Goal: Information Seeking & Learning: Compare options

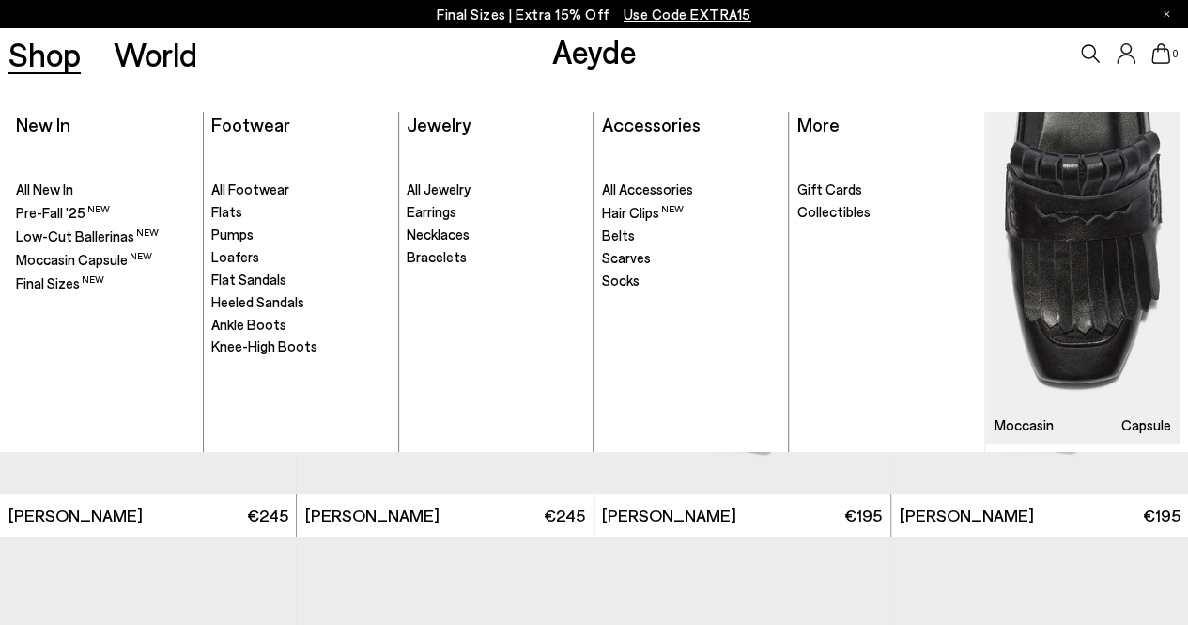
click at [51, 59] on link "Shop" at bounding box center [44, 54] width 72 height 33
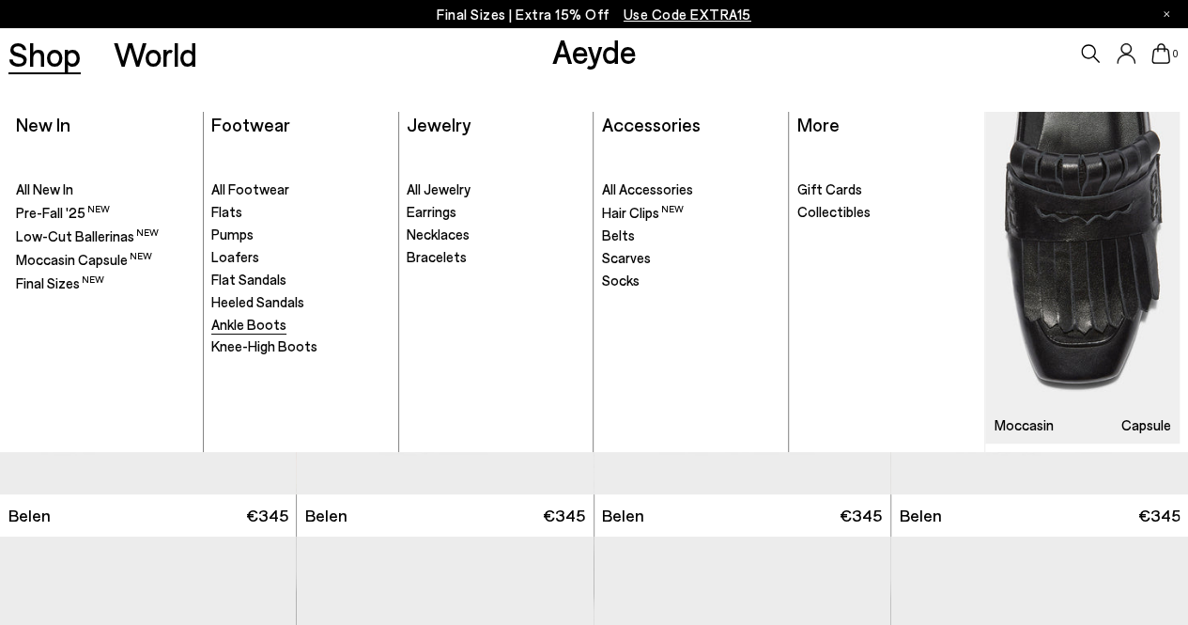
click at [233, 326] on span "Ankle Boots" at bounding box center [248, 324] width 75 height 17
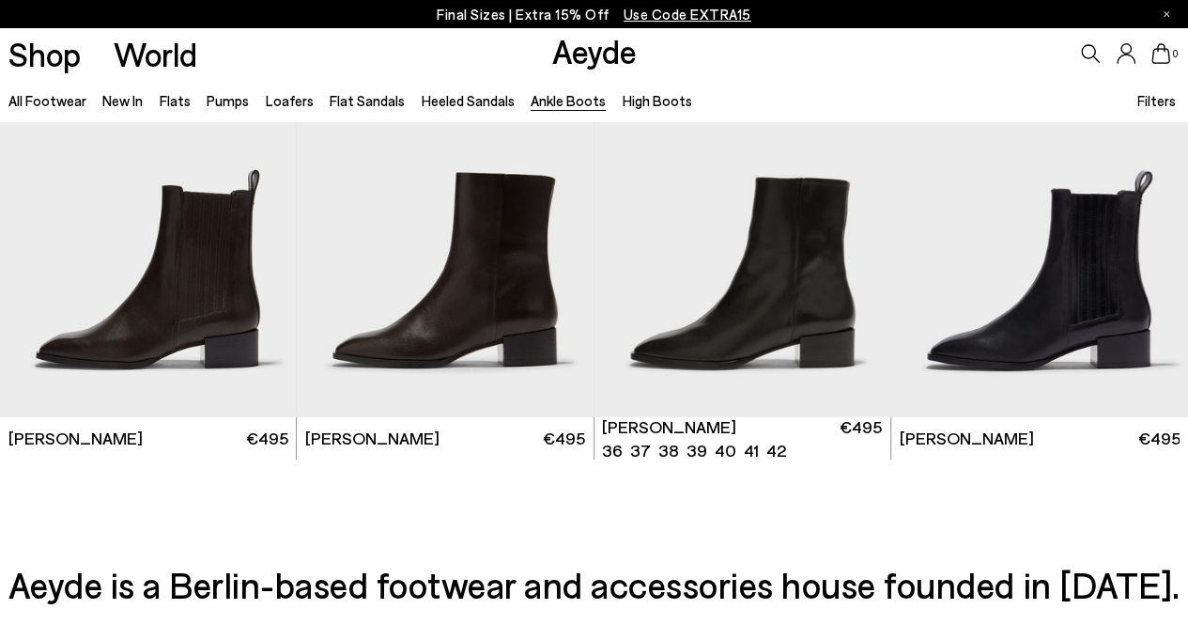
scroll to position [3386, 0]
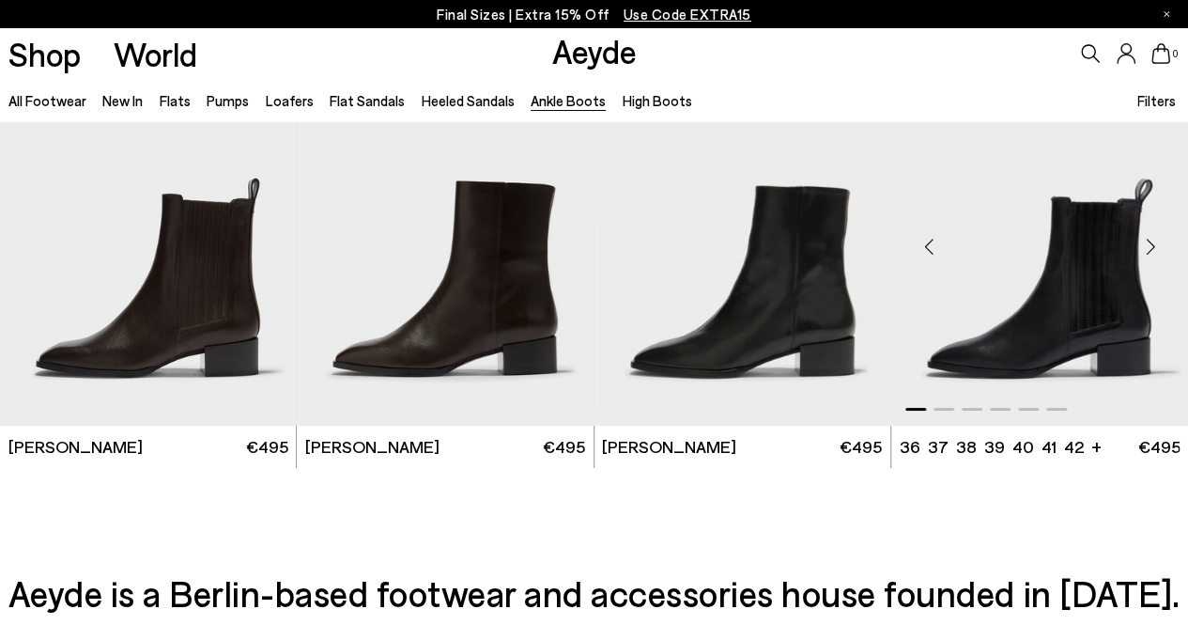
click at [1104, 309] on img "1 / 6" at bounding box center [1039, 240] width 297 height 373
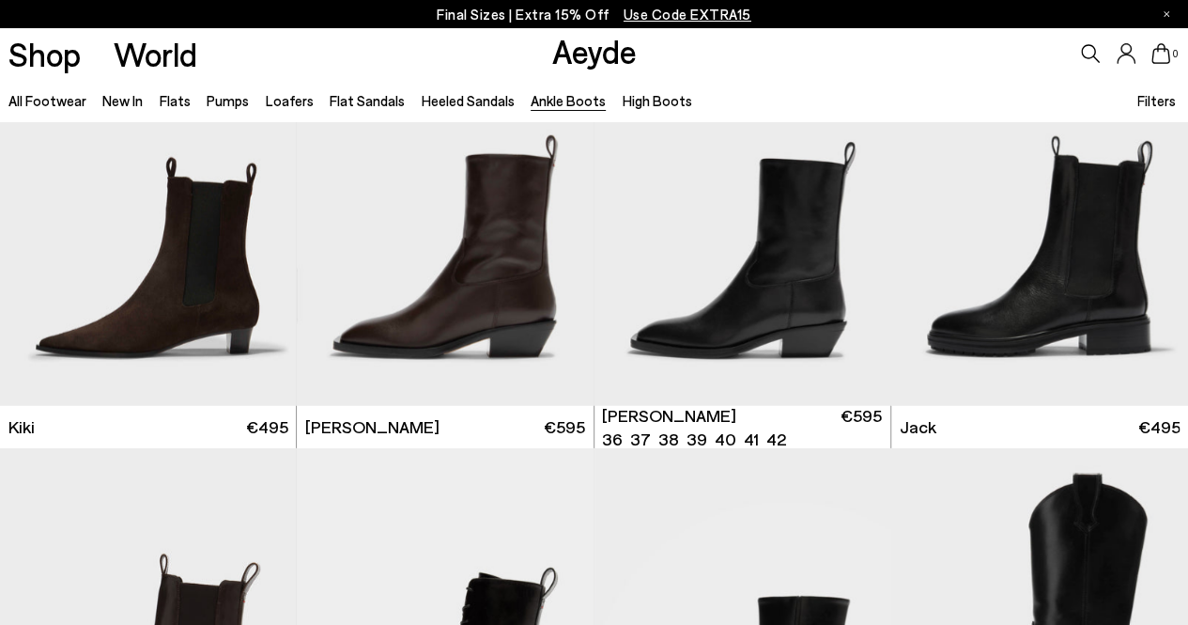
scroll to position [2575, 0]
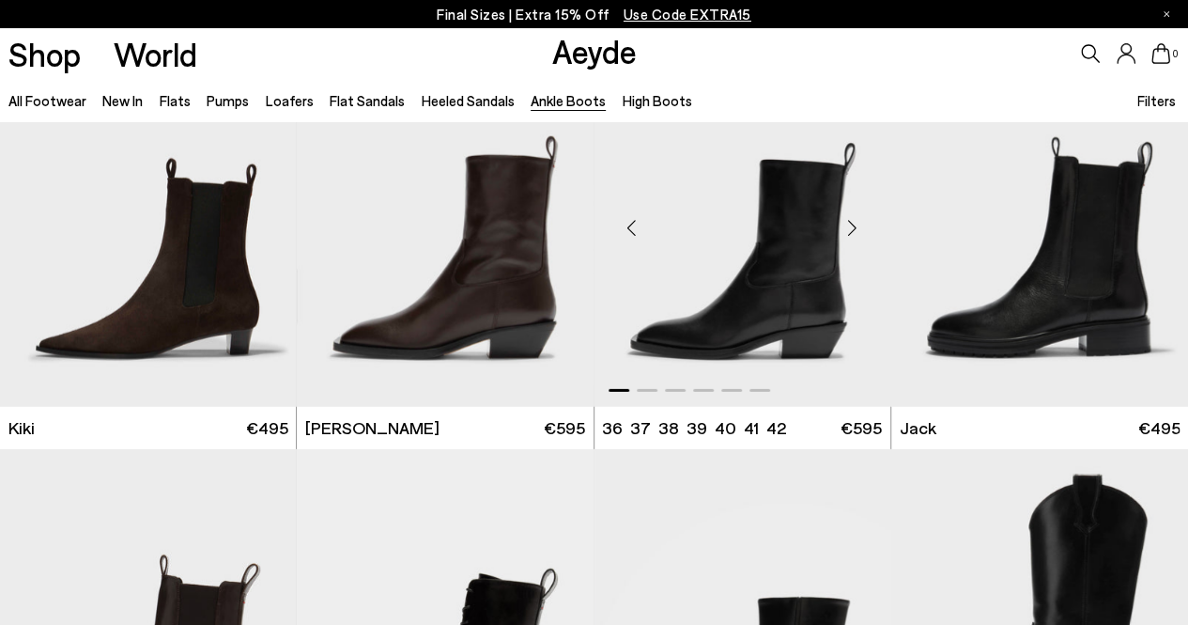
click at [738, 270] on img "1 / 6" at bounding box center [742, 220] width 297 height 373
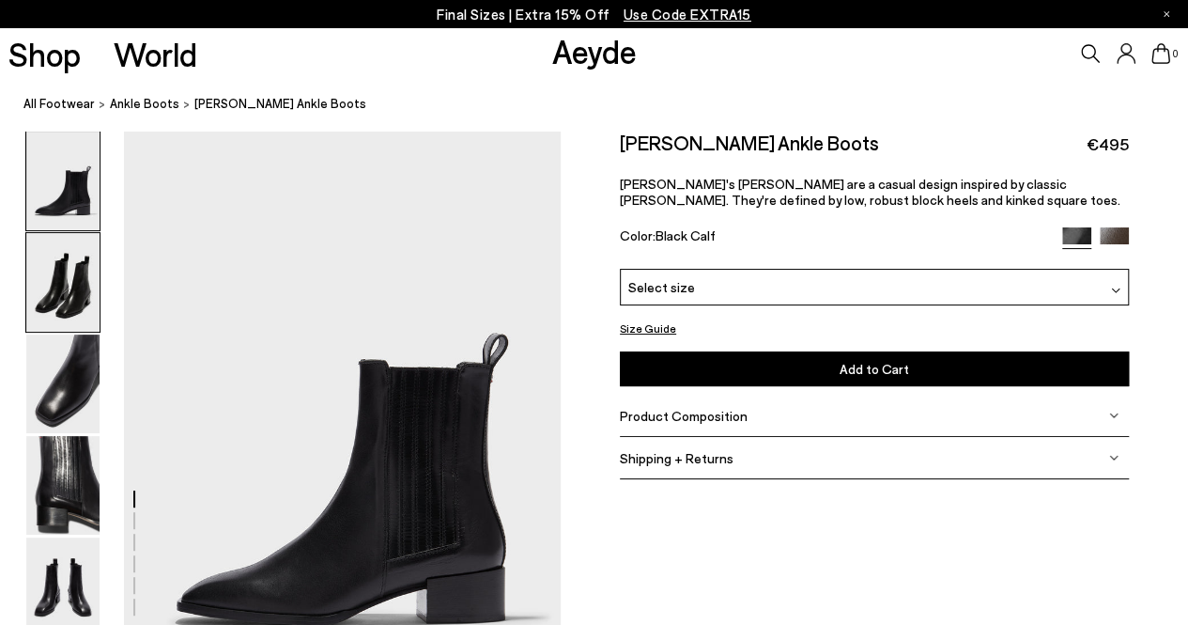
click at [60, 268] on img at bounding box center [62, 282] width 73 height 99
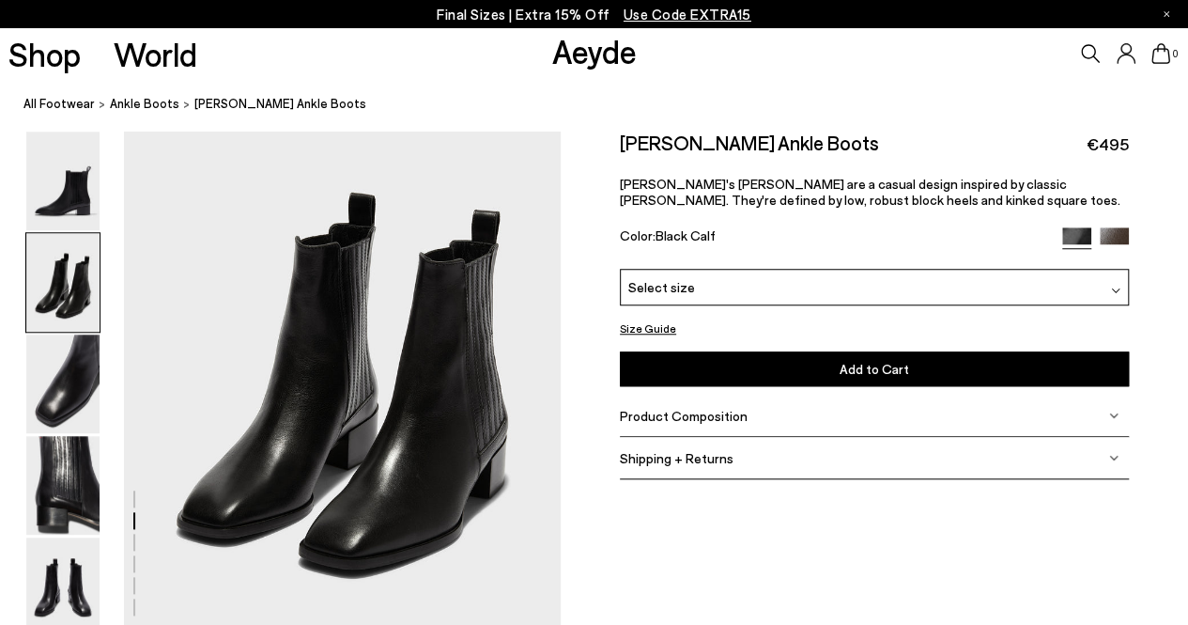
scroll to position [642, 0]
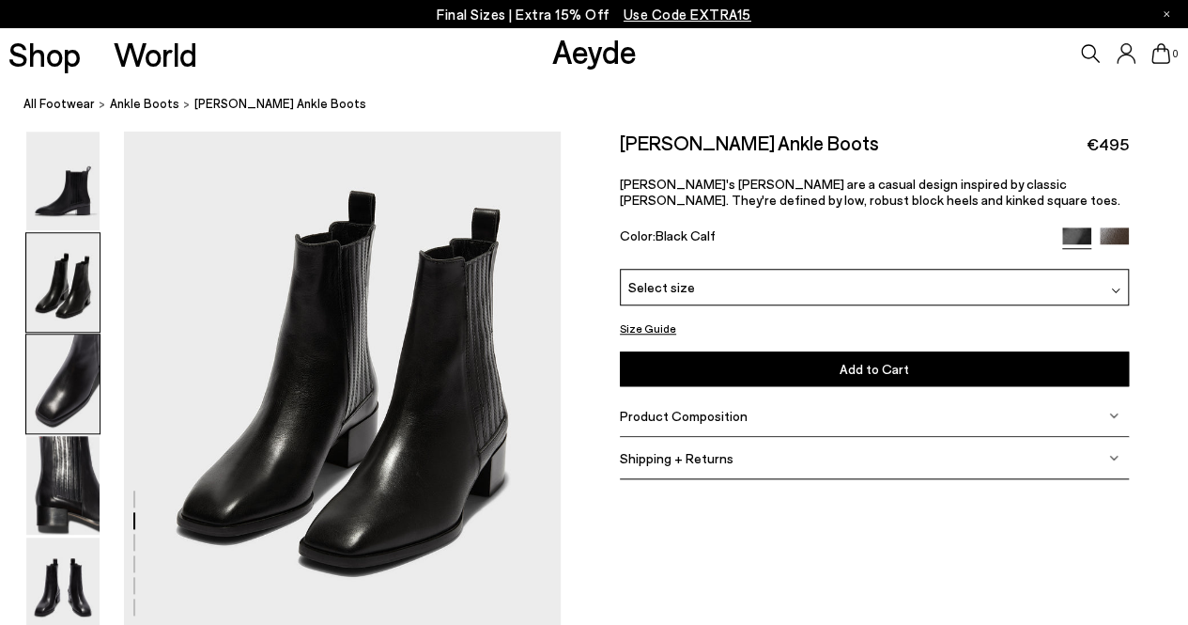
click at [69, 372] on img at bounding box center [62, 383] width 73 height 99
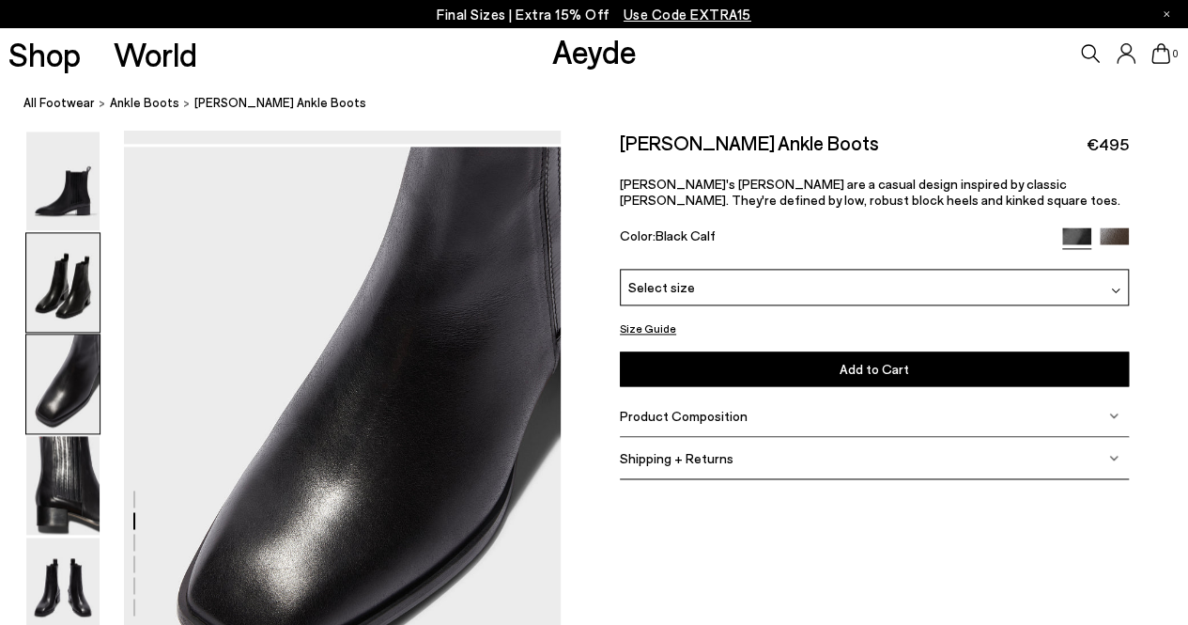
scroll to position [1170, 0]
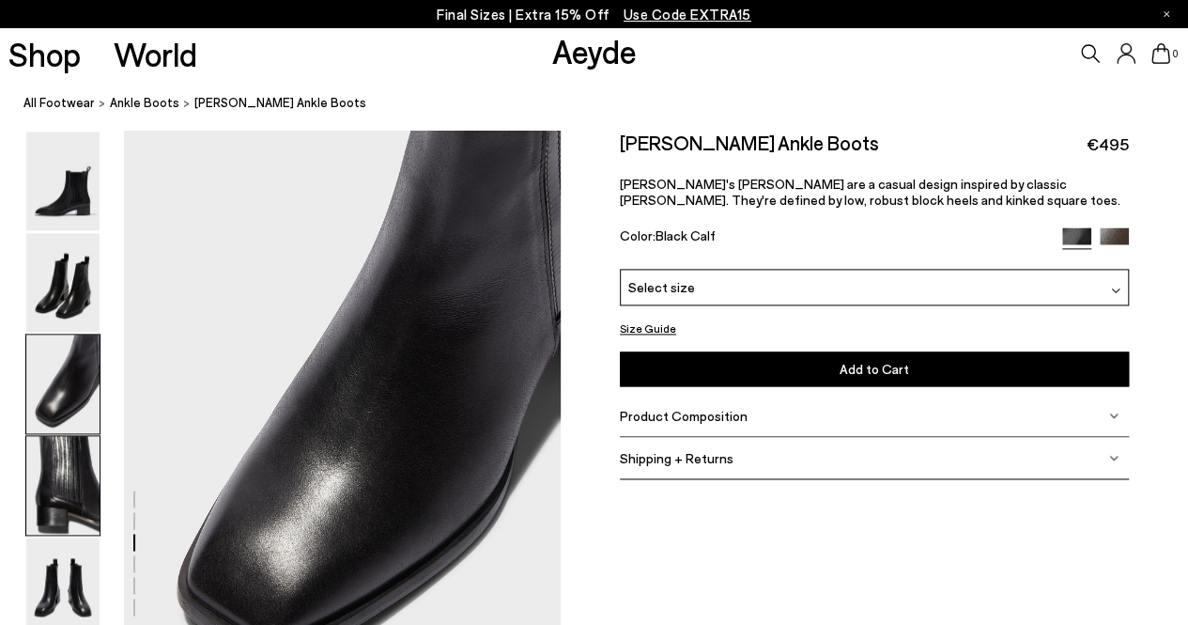
click at [67, 481] on img at bounding box center [62, 485] width 73 height 99
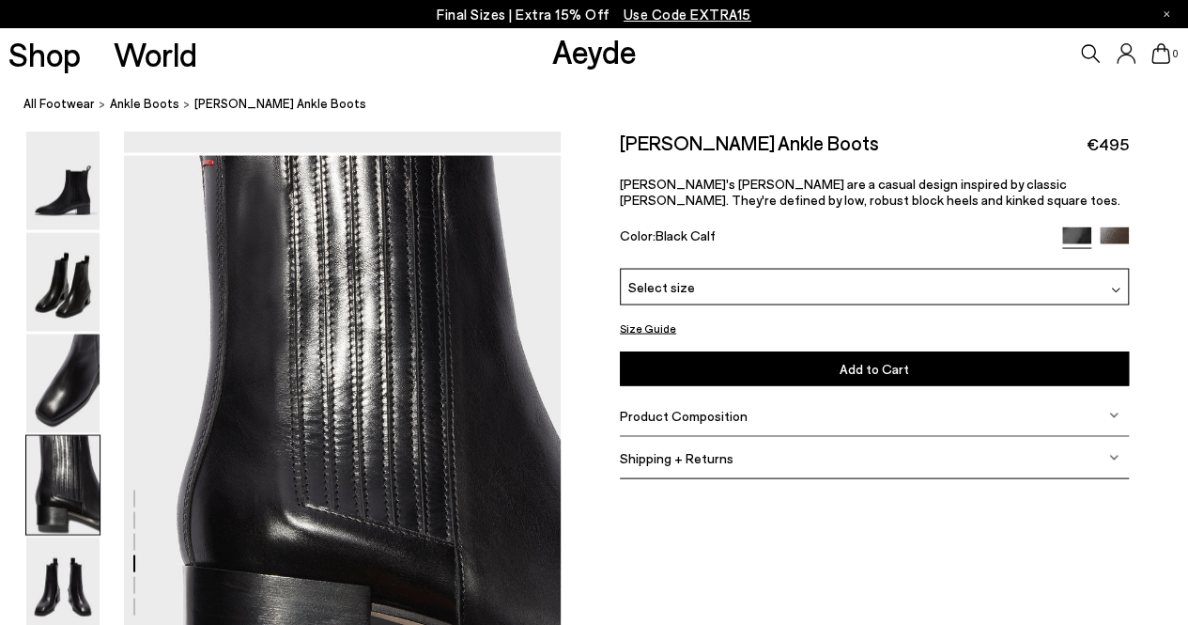
scroll to position [1755, 0]
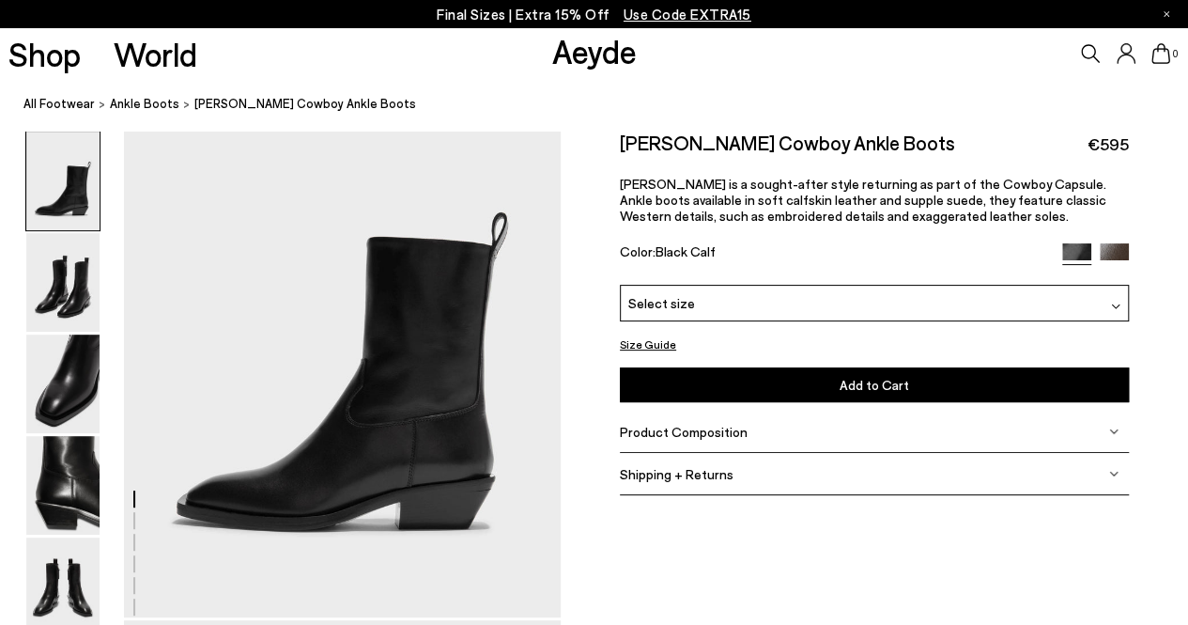
scroll to position [97, 0]
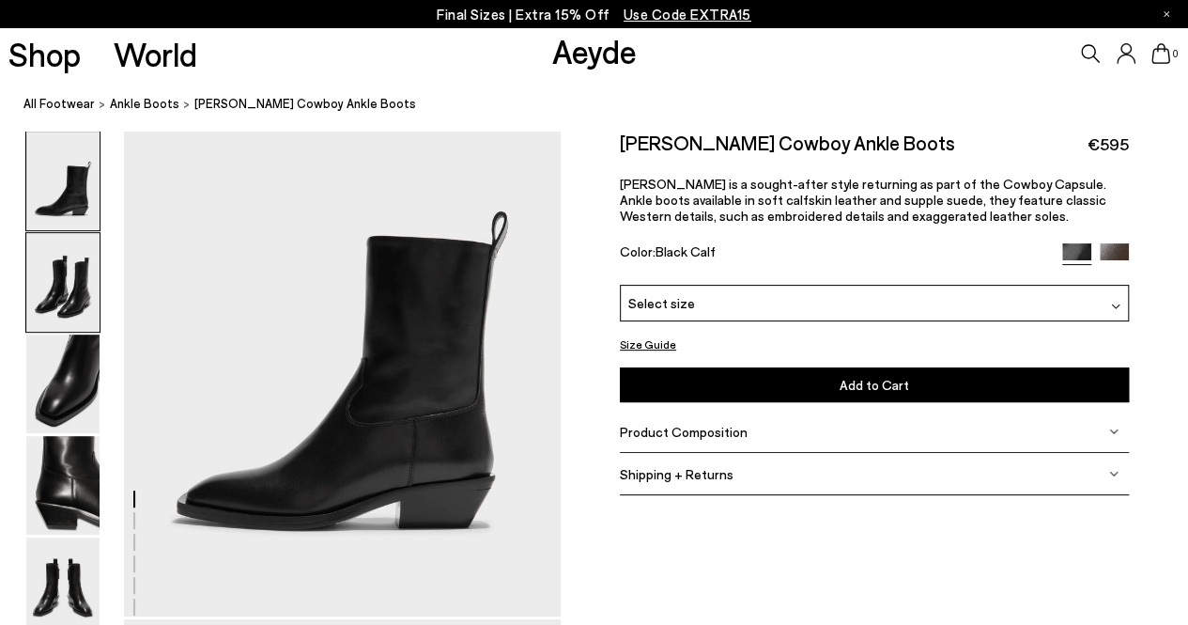
click at [67, 292] on img at bounding box center [62, 282] width 73 height 99
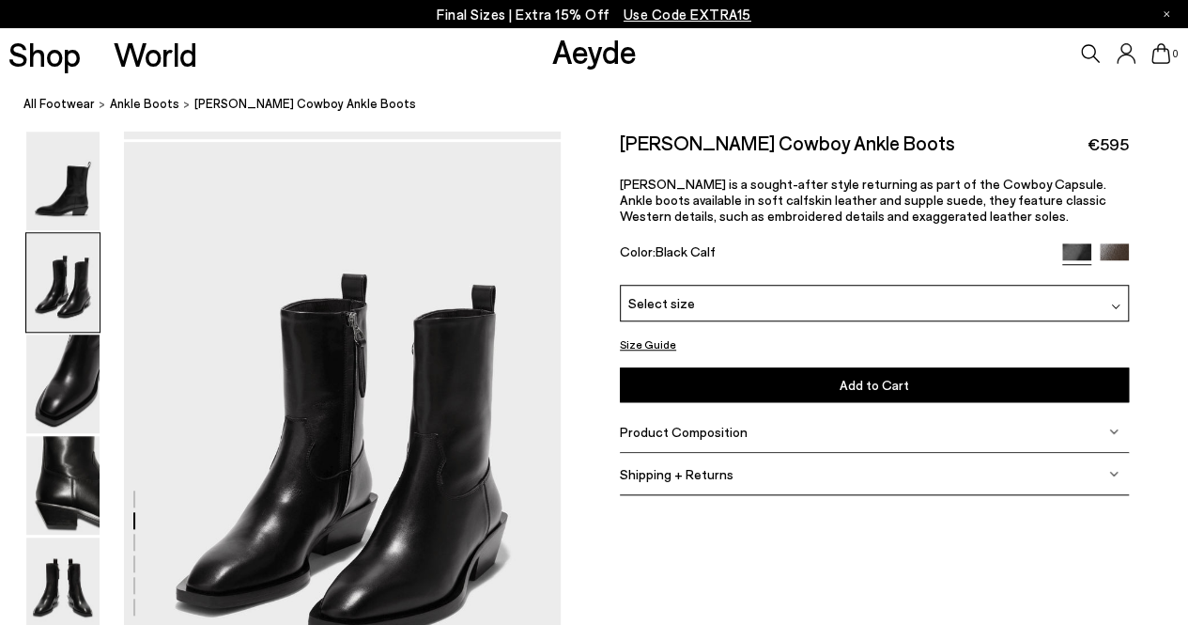
scroll to position [586, 0]
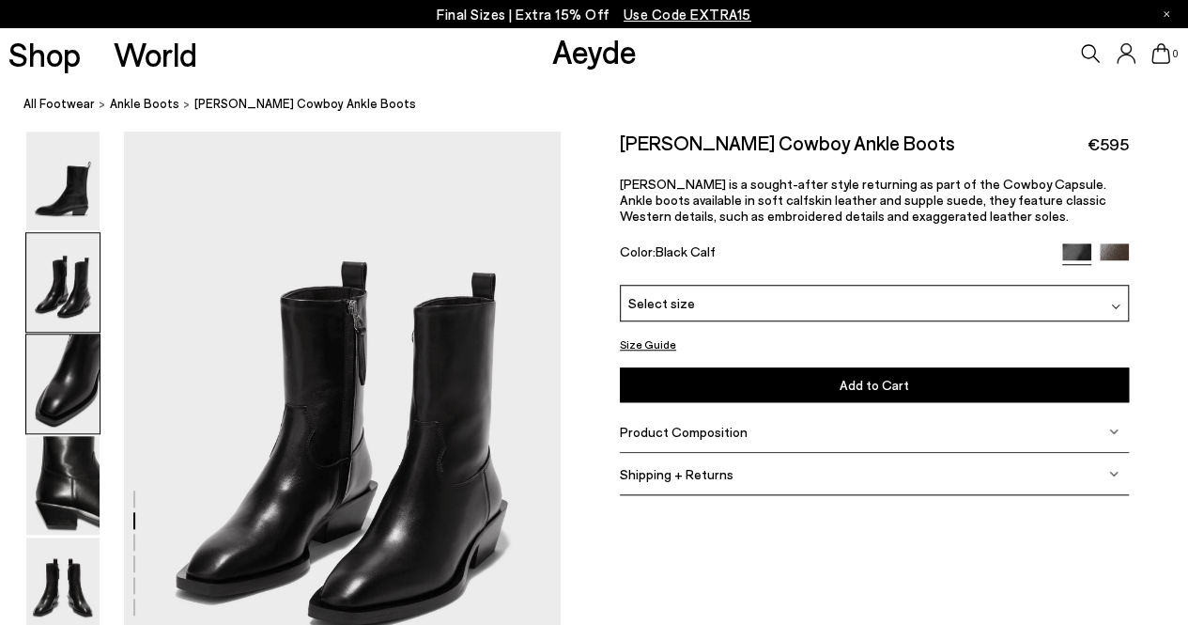
click at [65, 401] on img at bounding box center [62, 383] width 73 height 99
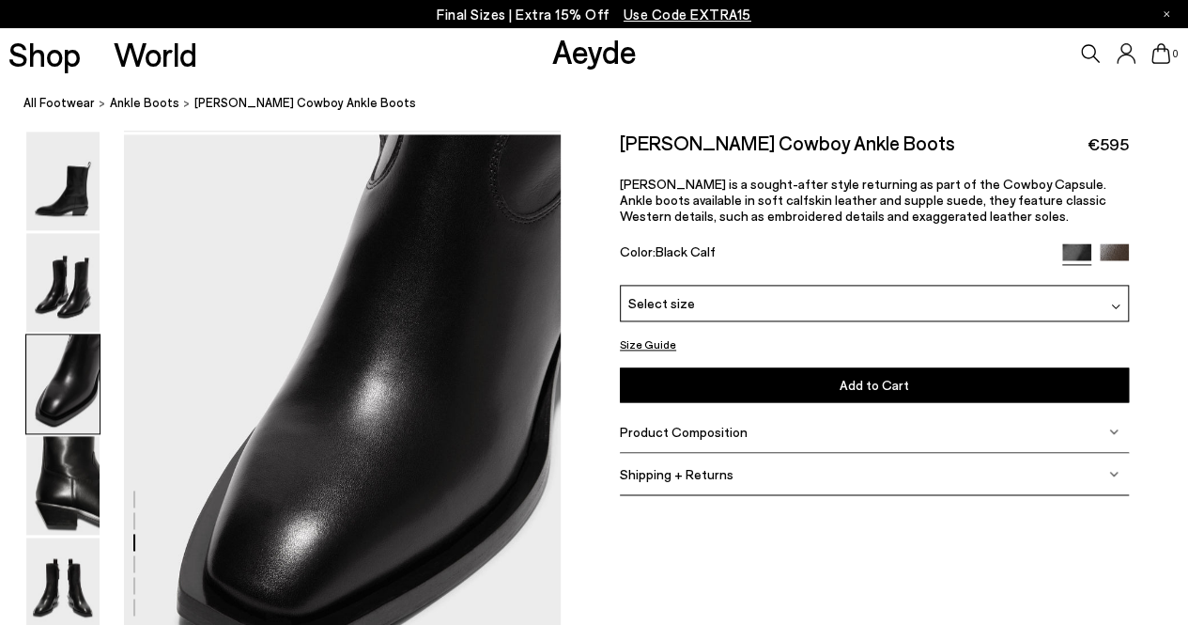
scroll to position [1170, 0]
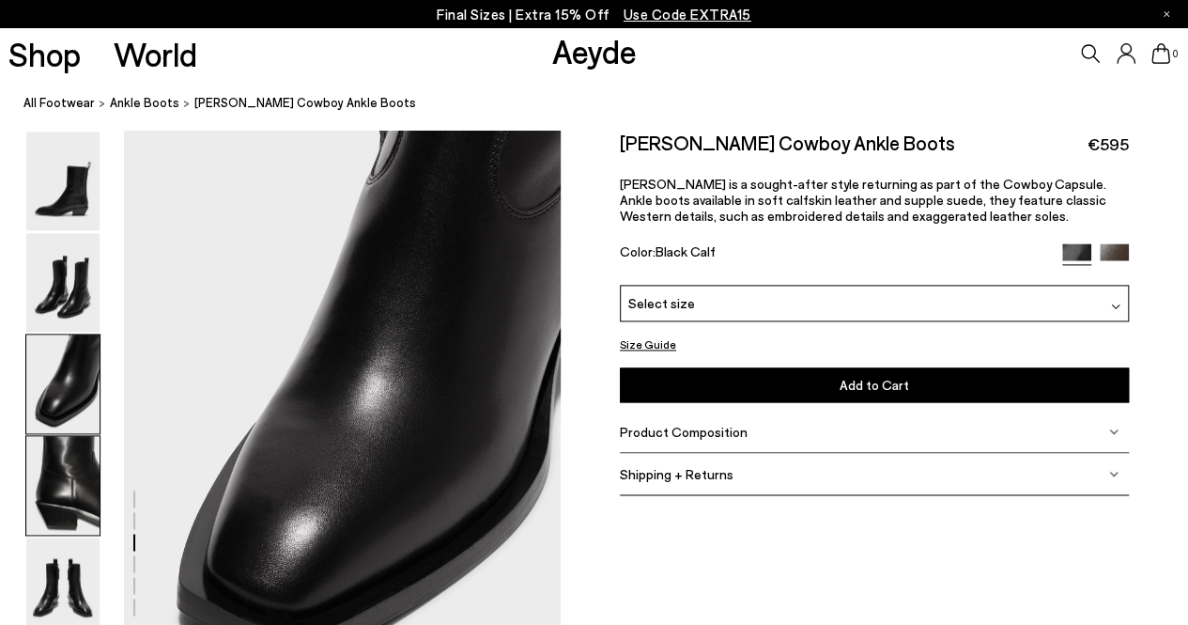
click at [71, 493] on img at bounding box center [62, 485] width 73 height 99
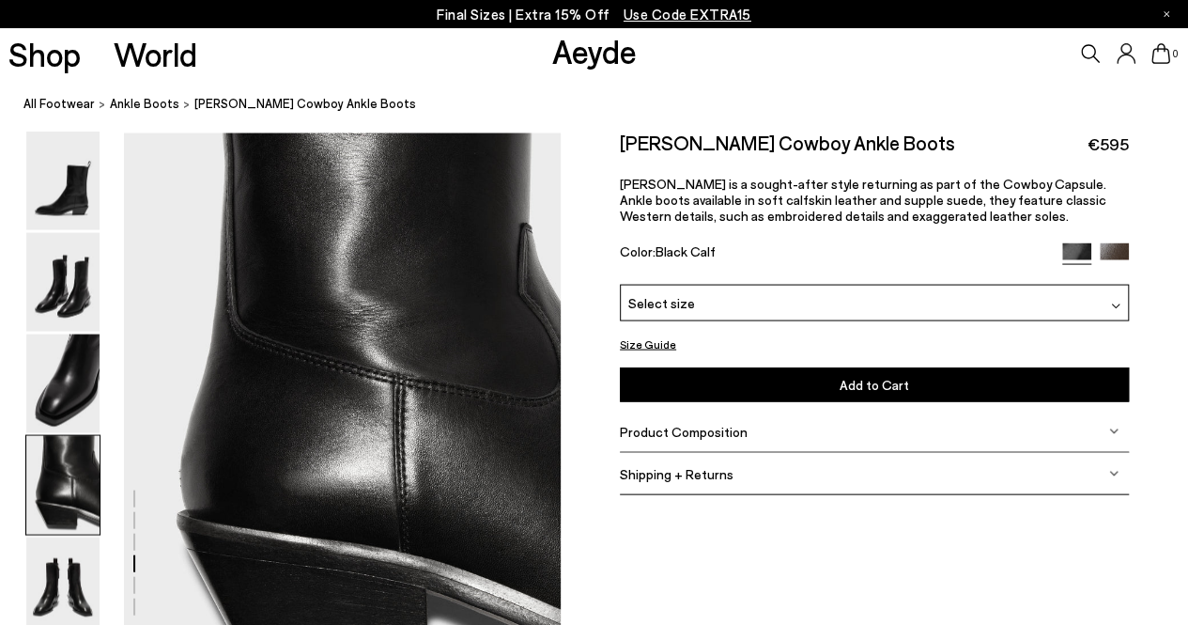
scroll to position [1755, 0]
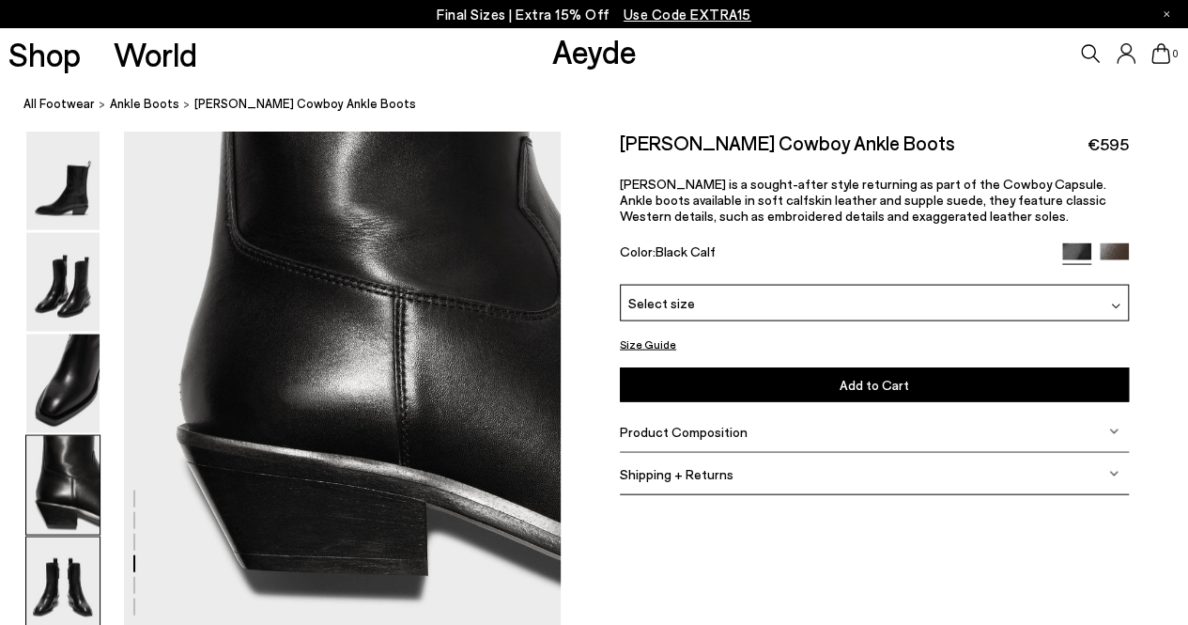
click at [67, 559] on img at bounding box center [62, 586] width 73 height 99
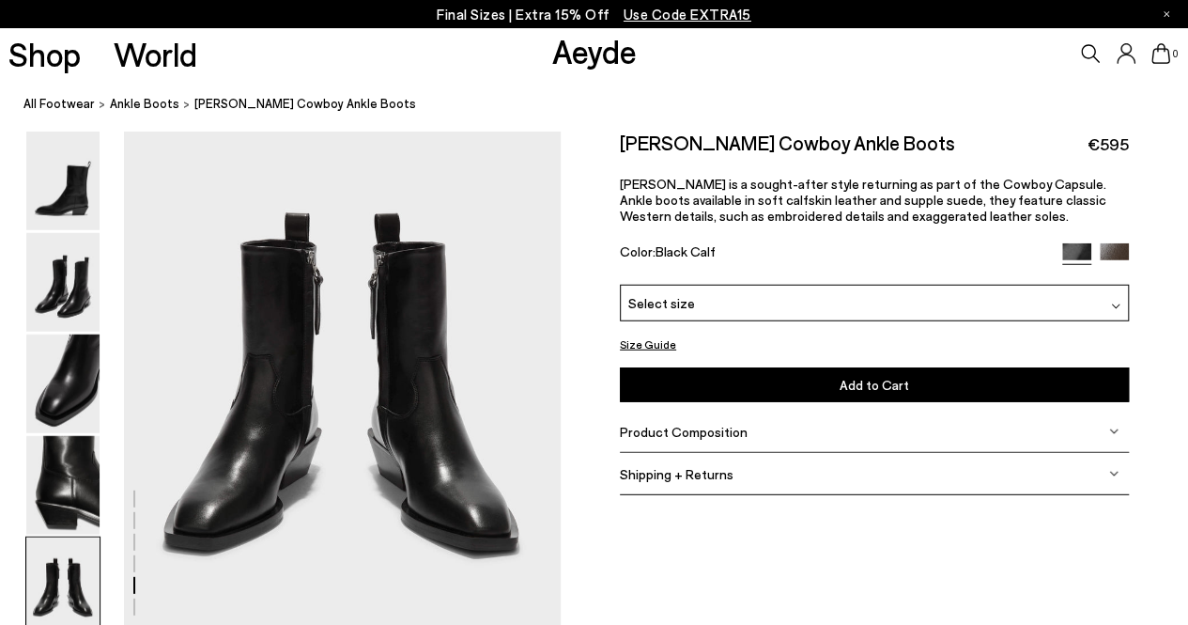
scroll to position [2367, 0]
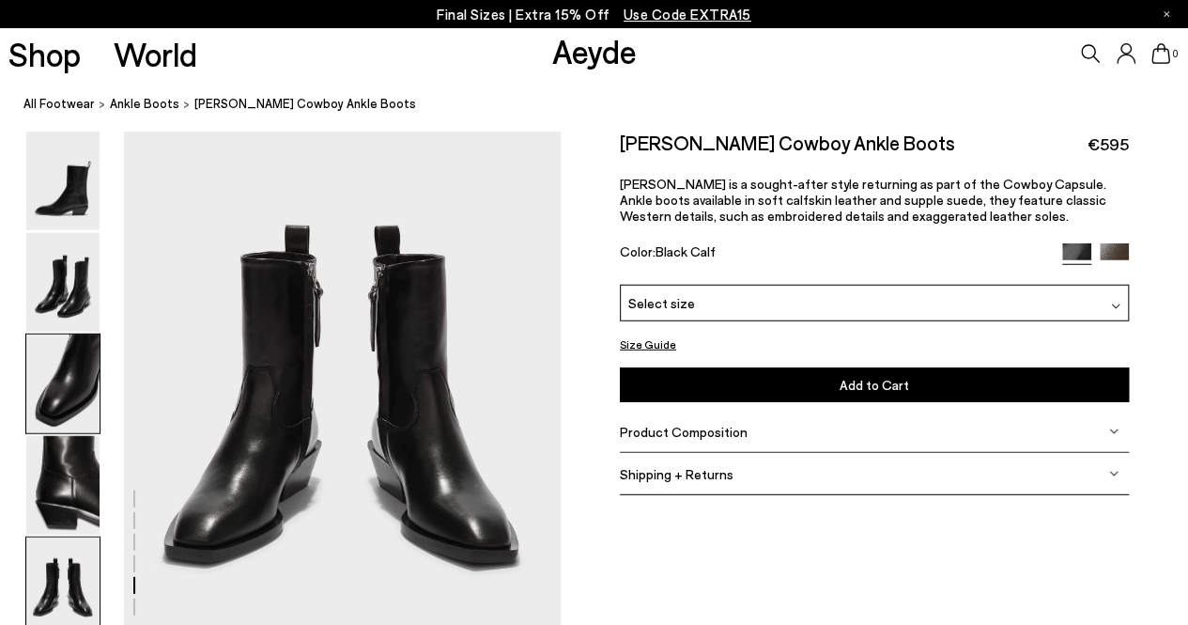
click at [82, 413] on img at bounding box center [62, 383] width 73 height 99
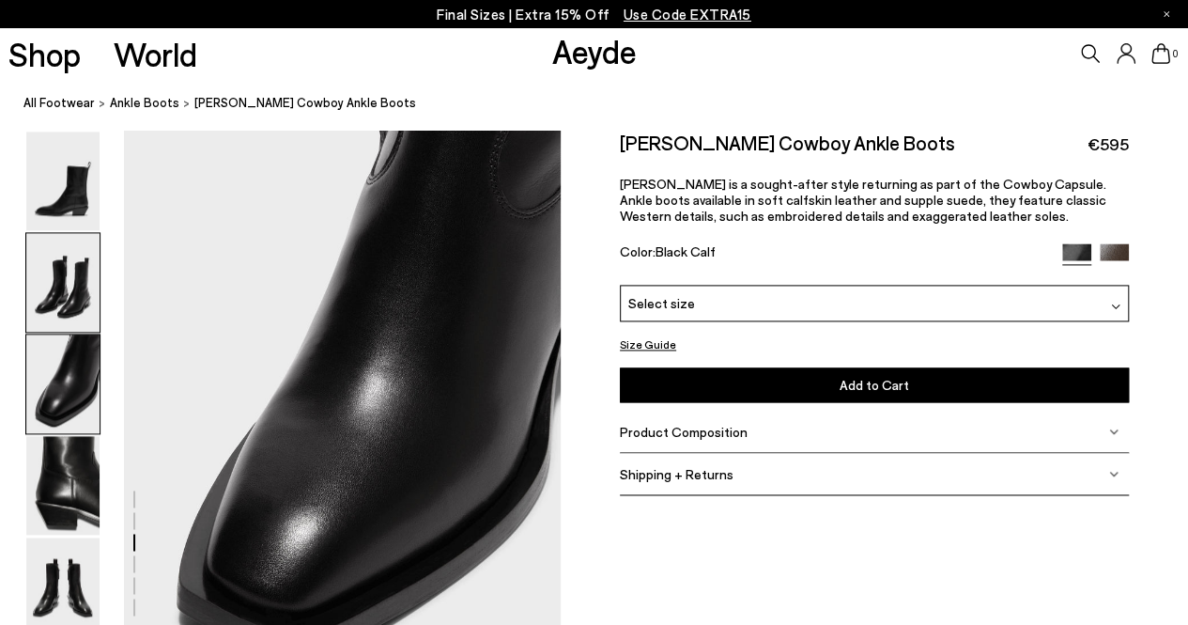
click at [66, 264] on img at bounding box center [62, 282] width 73 height 99
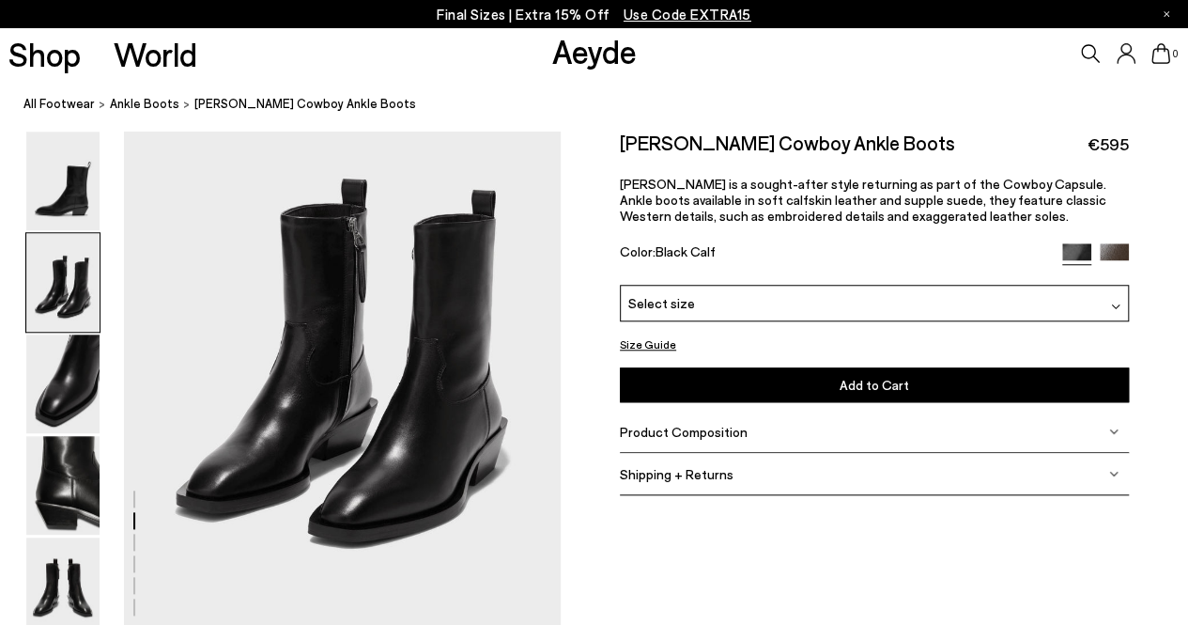
scroll to position [671, 0]
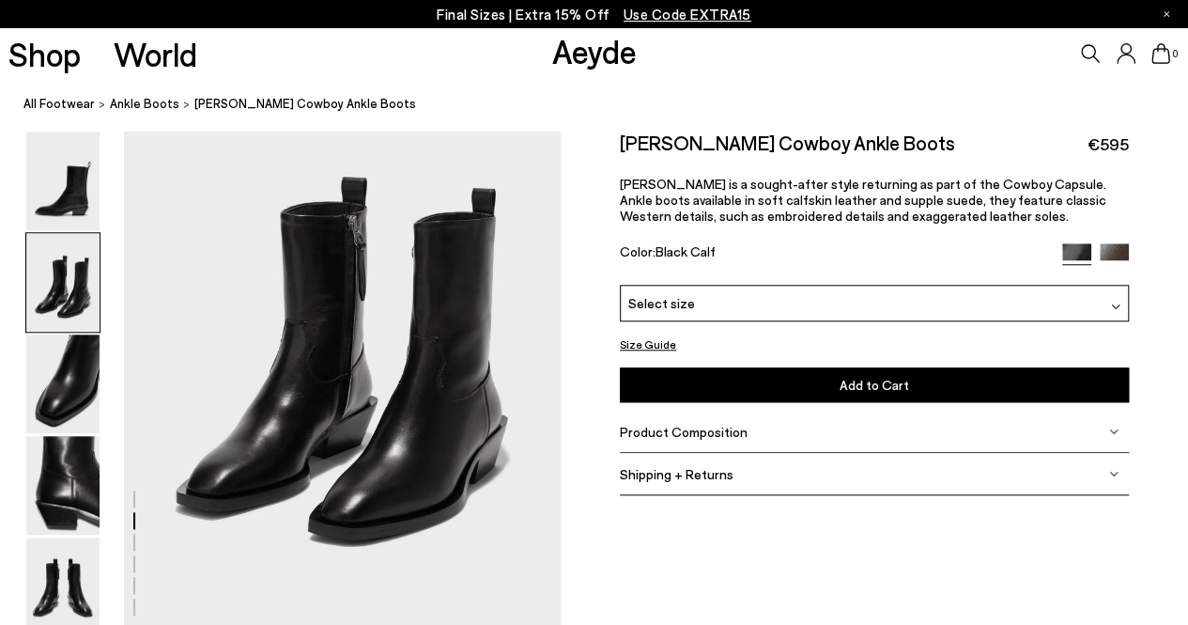
click at [1106, 425] on div "Product Composition" at bounding box center [874, 431] width 509 height 42
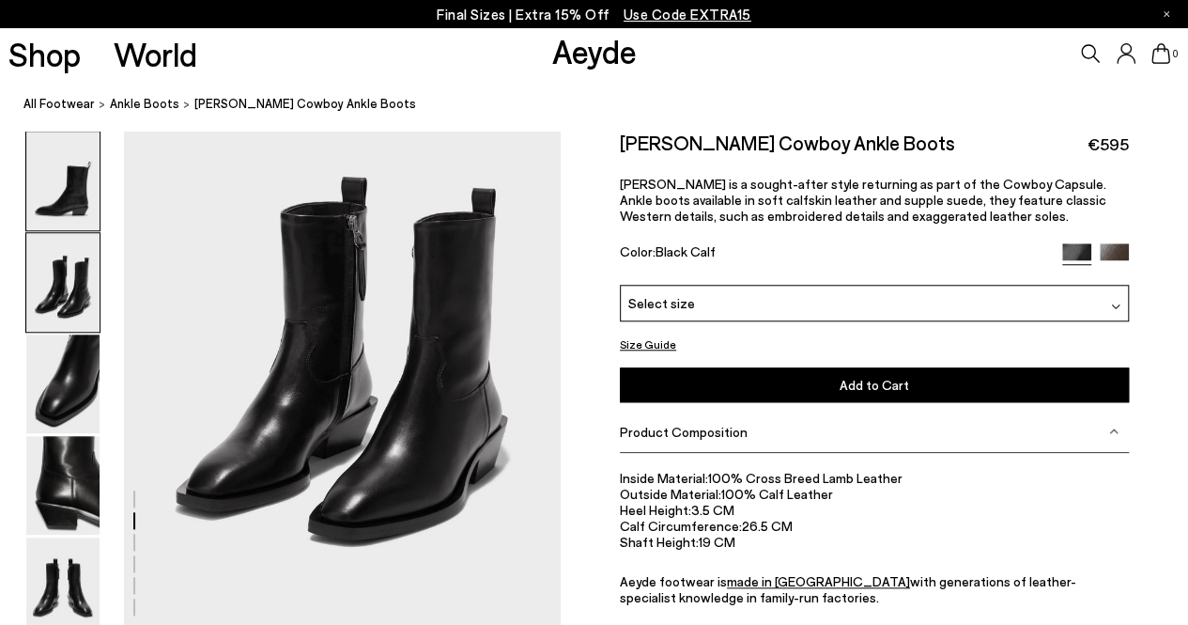
click at [39, 189] on img at bounding box center [62, 180] width 73 height 99
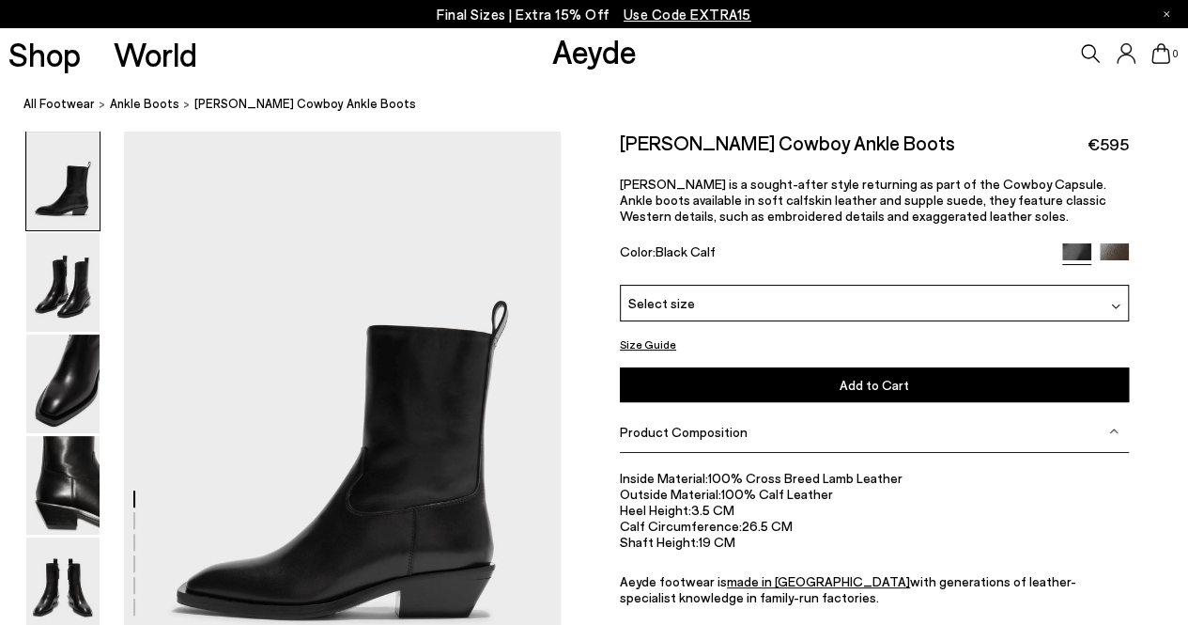
scroll to position [0, 0]
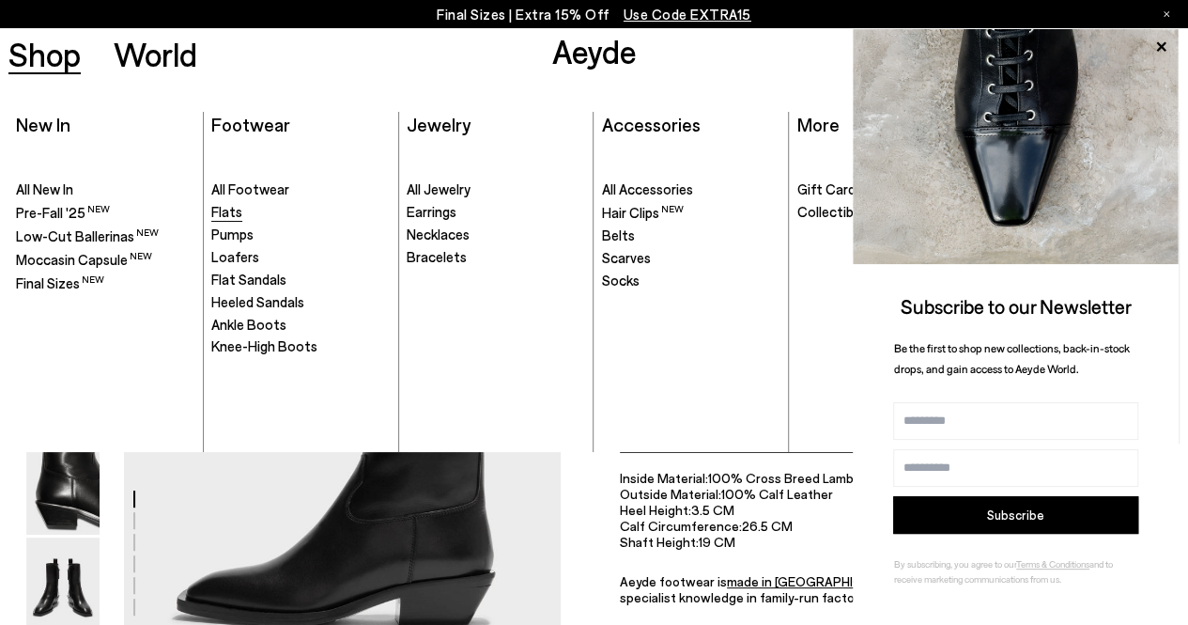
click at [235, 210] on span "Flats" at bounding box center [226, 211] width 31 height 17
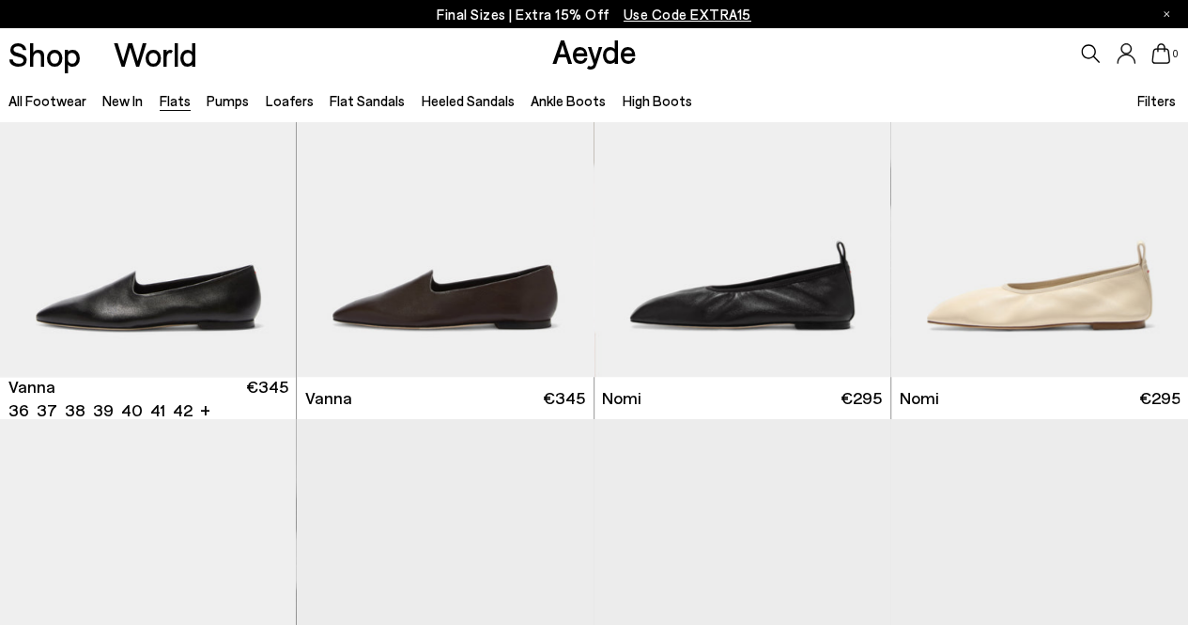
scroll to position [532, 0]
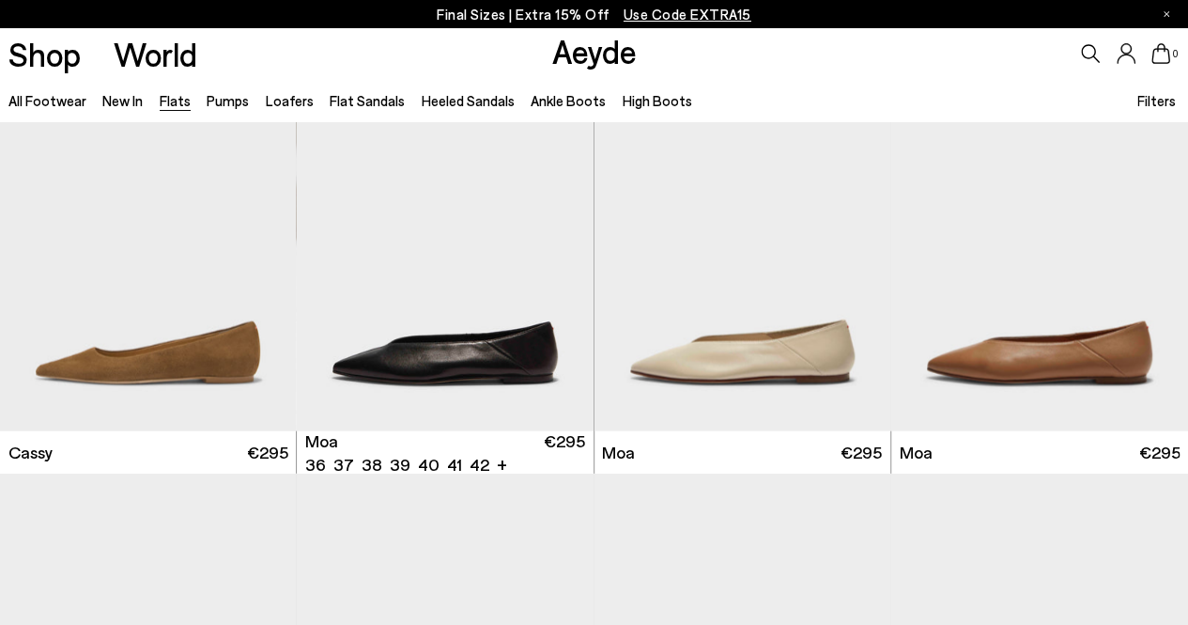
scroll to position [2138, 0]
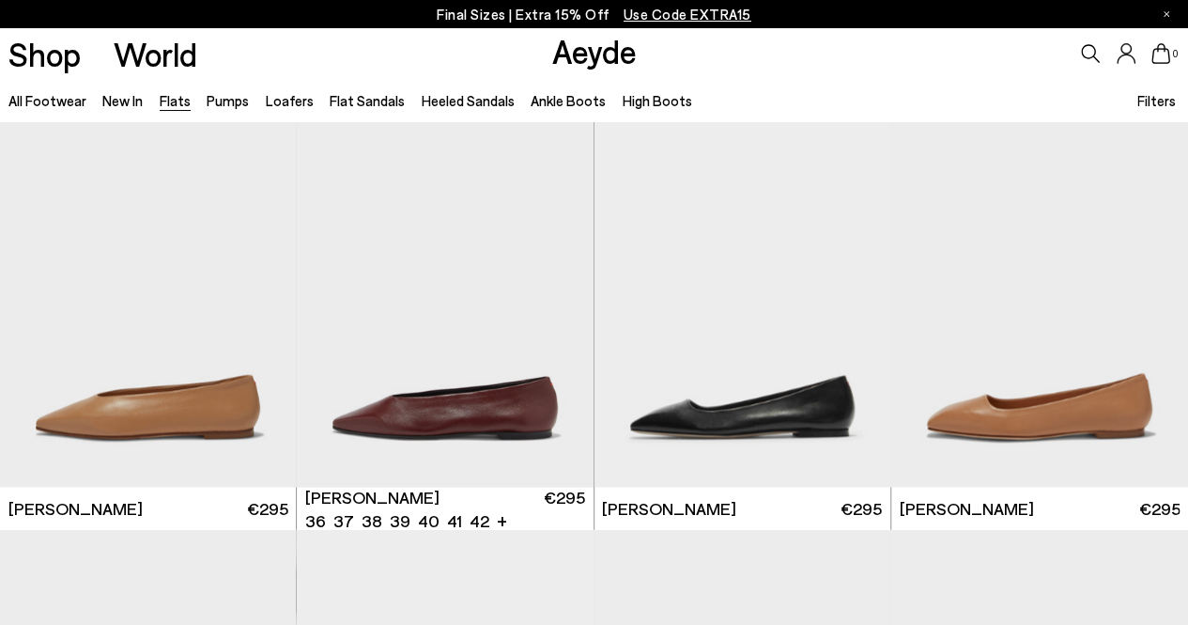
scroll to position [4985, 0]
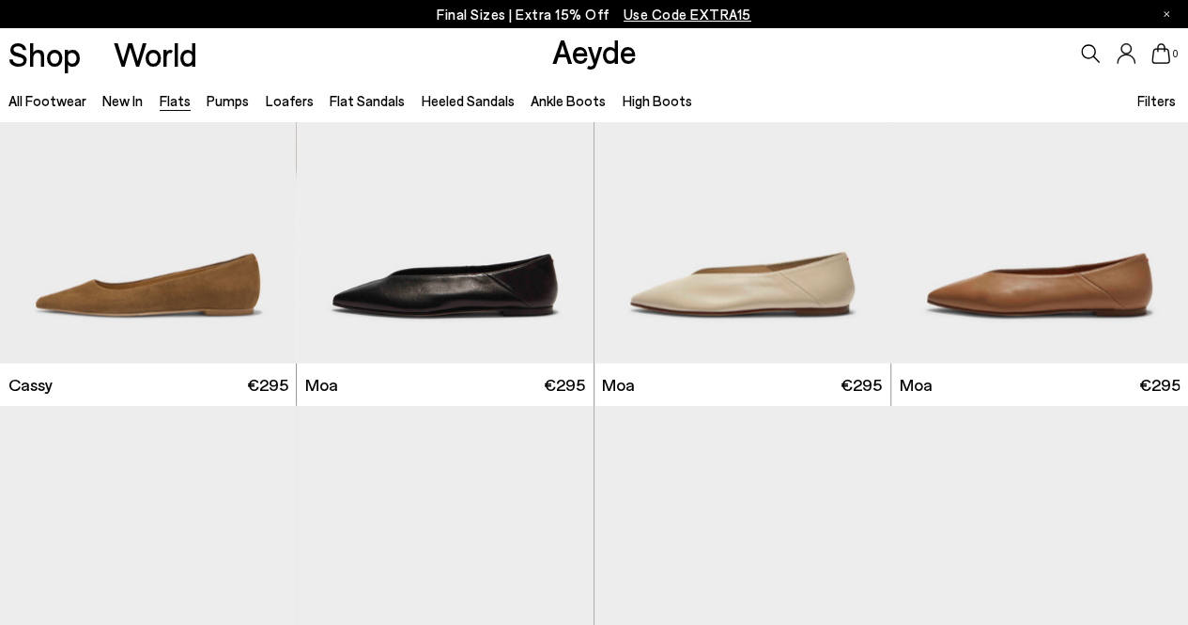
scroll to position [2194, 0]
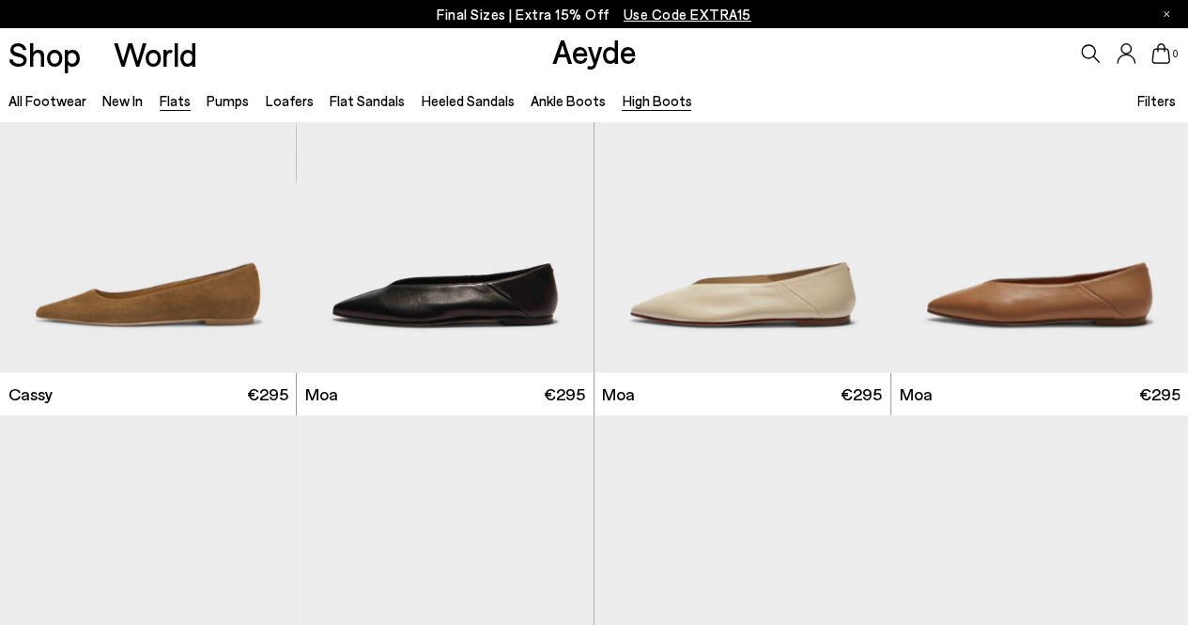
click at [637, 103] on link "High Boots" at bounding box center [656, 100] width 69 height 17
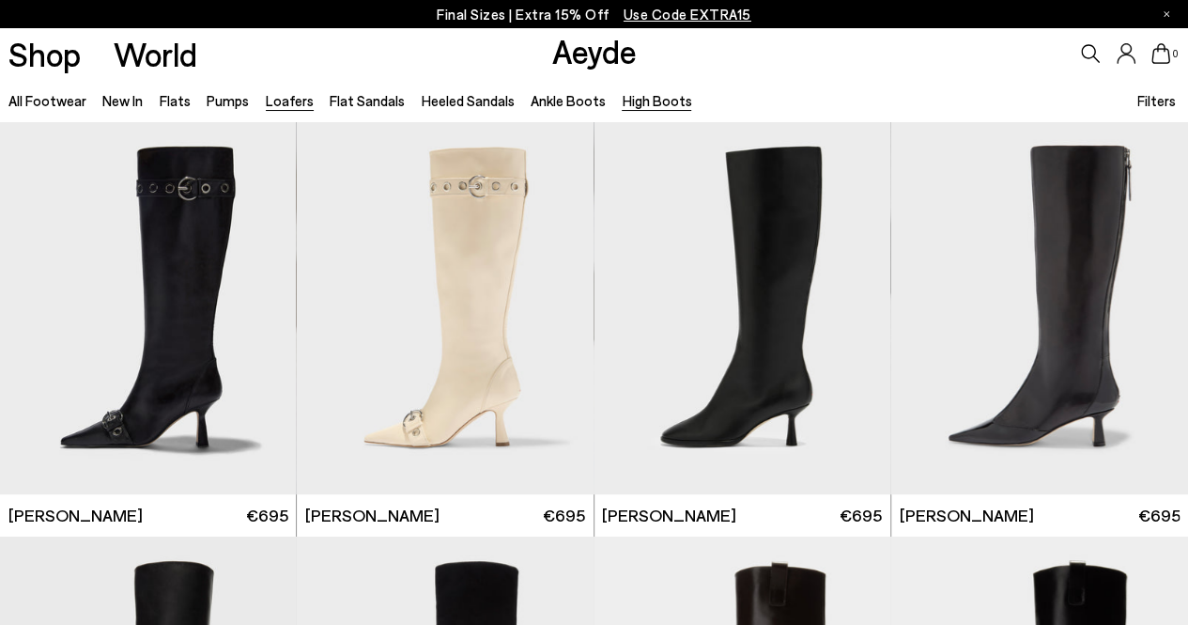
click at [286, 100] on link "Loafers" at bounding box center [290, 100] width 48 height 17
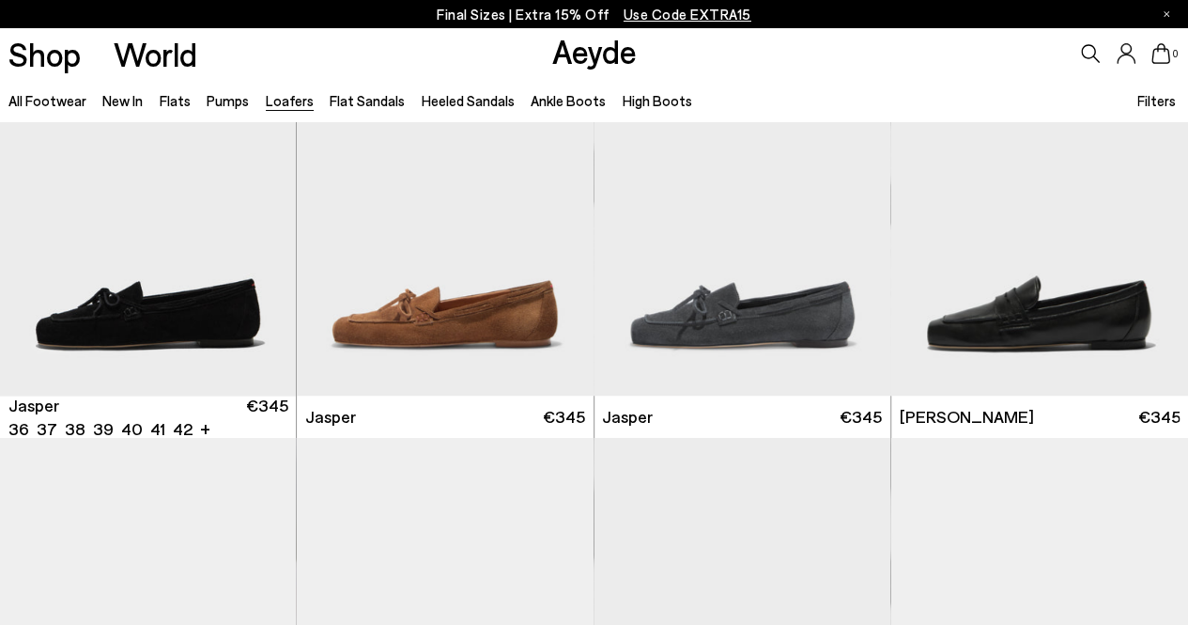
scroll to position [515, 0]
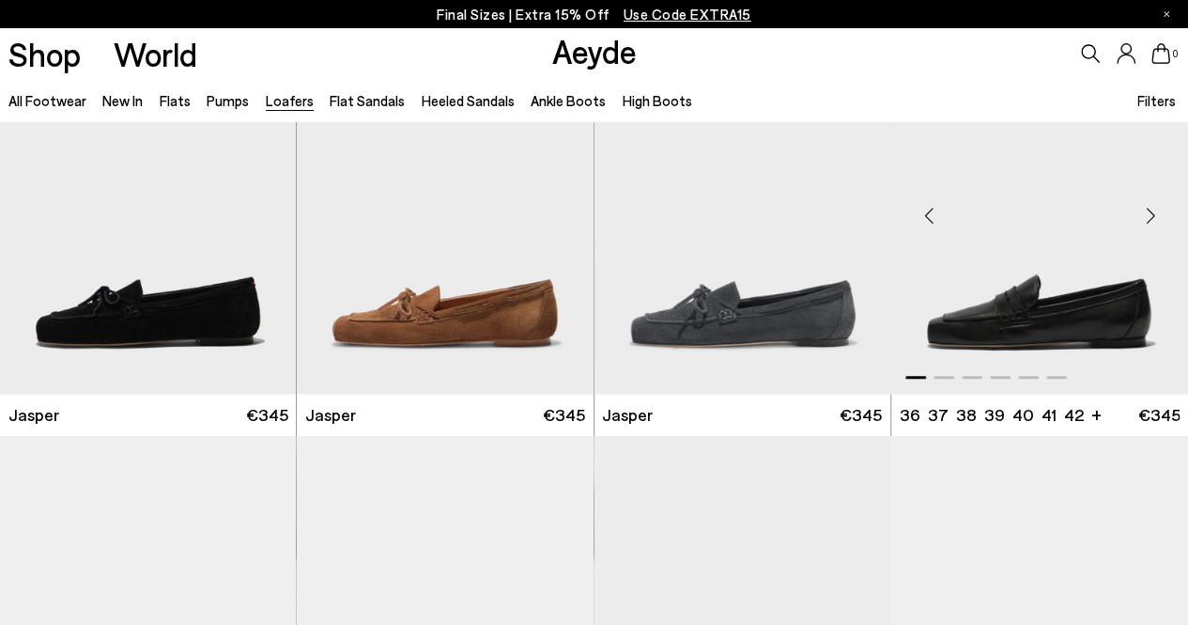
click at [1044, 332] on img "1 / 6" at bounding box center [1039, 208] width 297 height 373
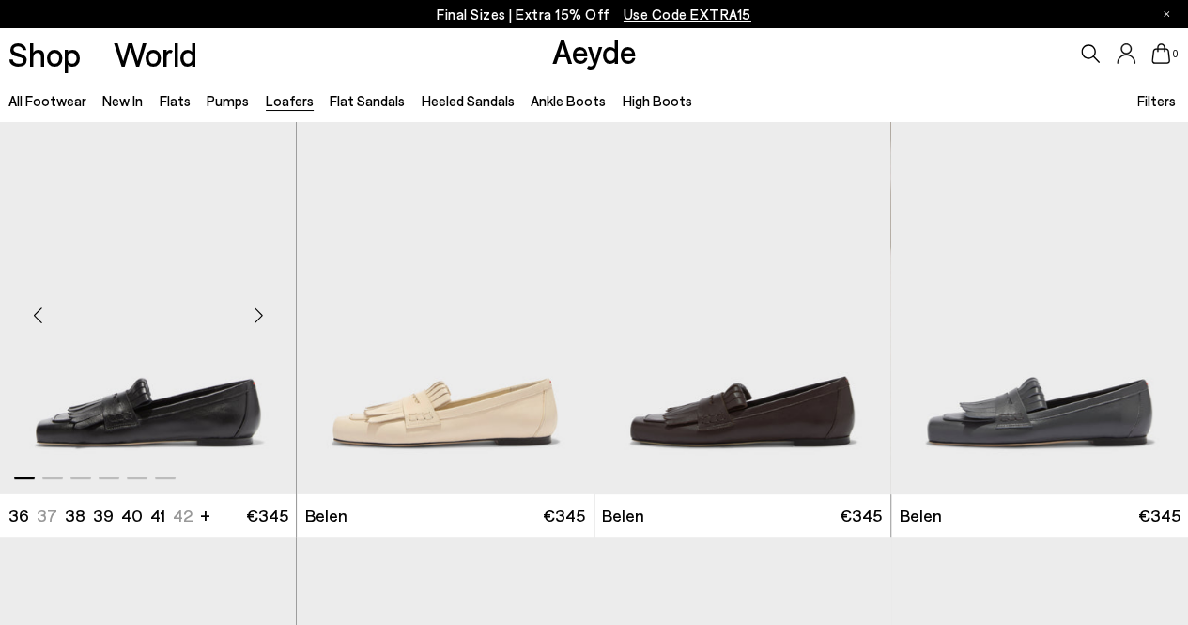
click at [207, 403] on img "1 / 6" at bounding box center [148, 307] width 297 height 373
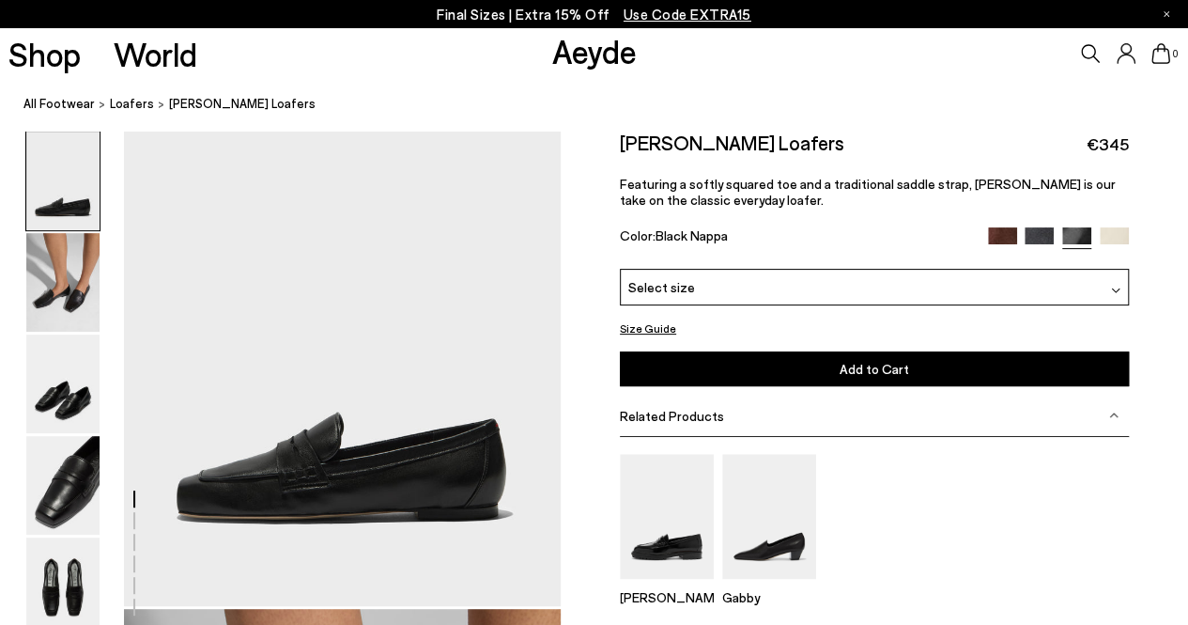
scroll to position [130, 0]
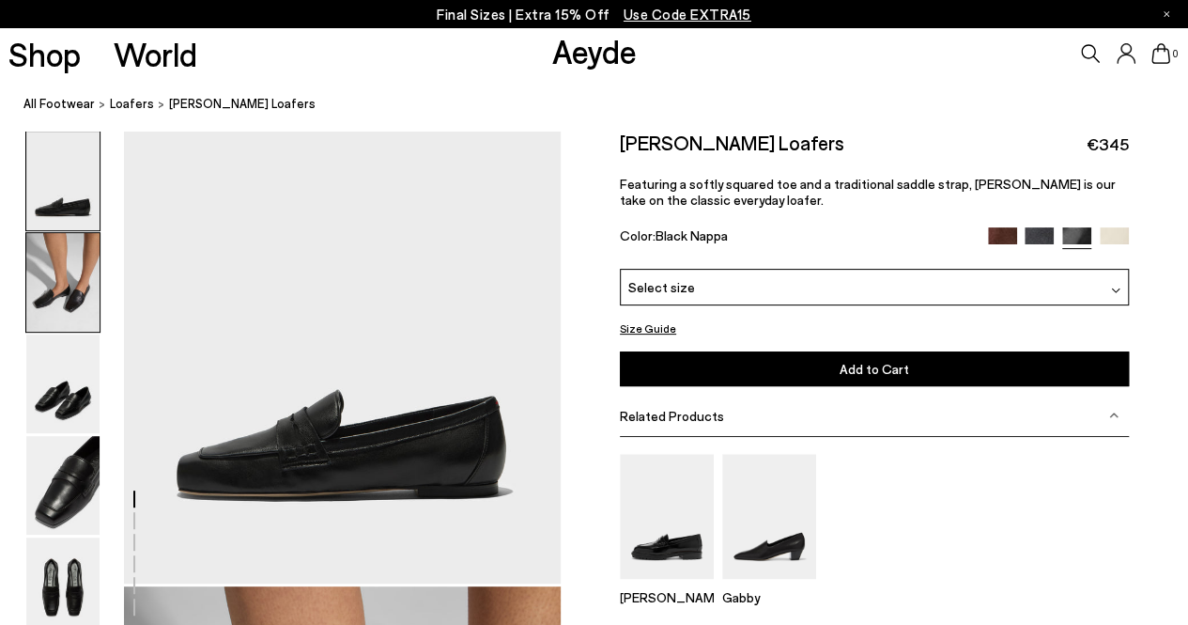
click at [68, 288] on img at bounding box center [62, 282] width 73 height 99
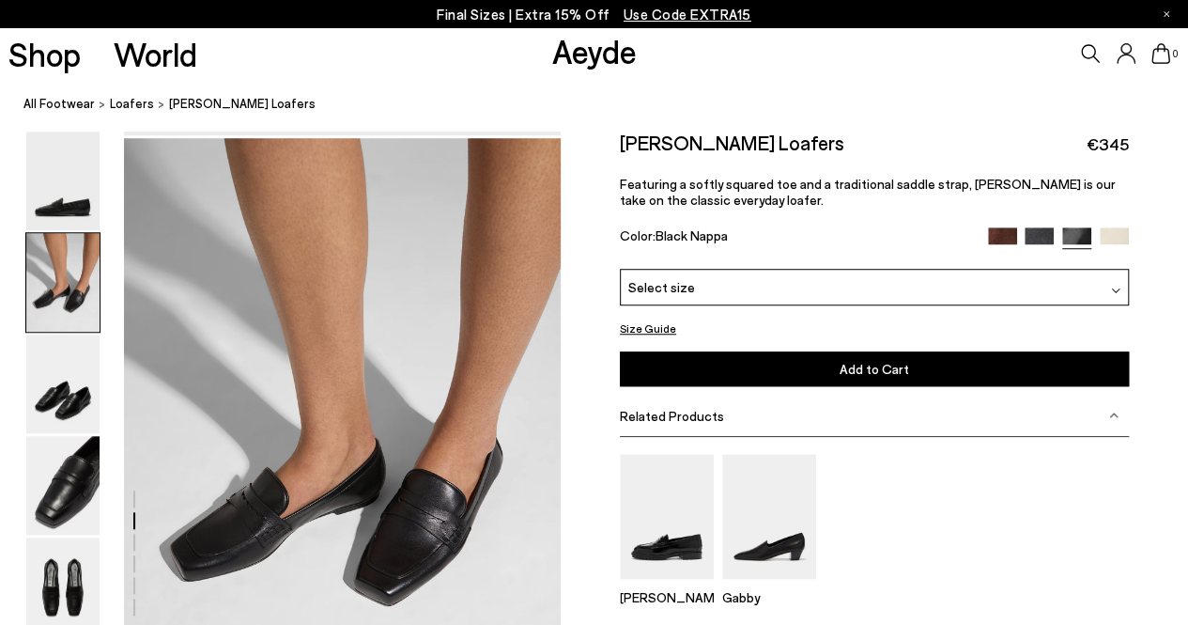
scroll to position [586, 0]
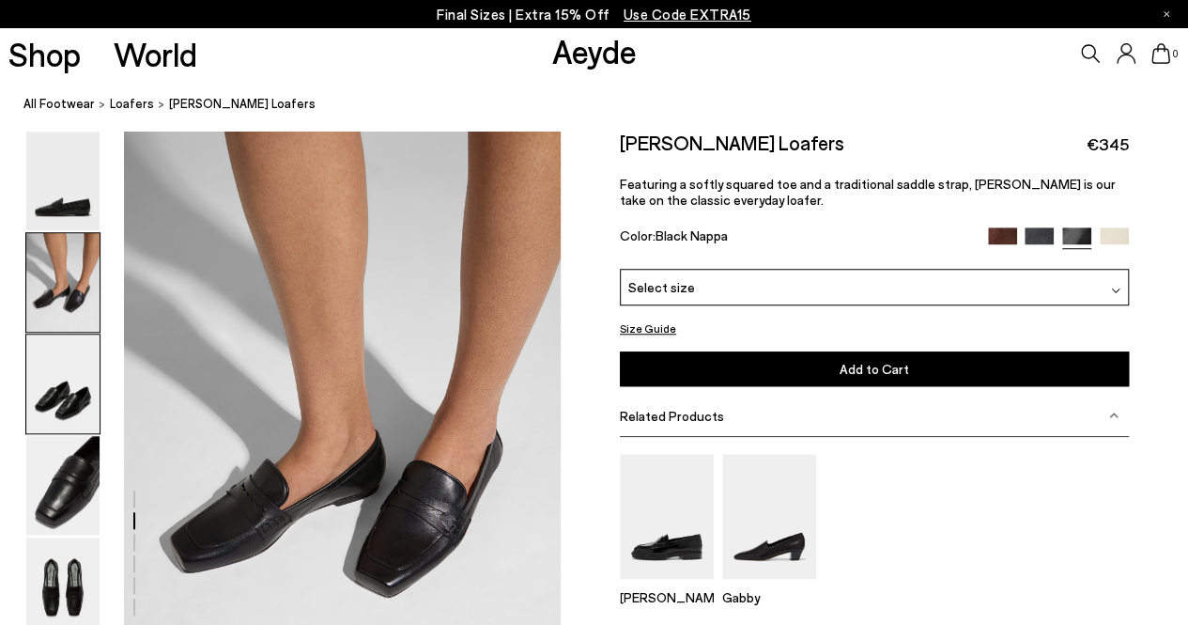
click at [68, 388] on img at bounding box center [62, 383] width 73 height 99
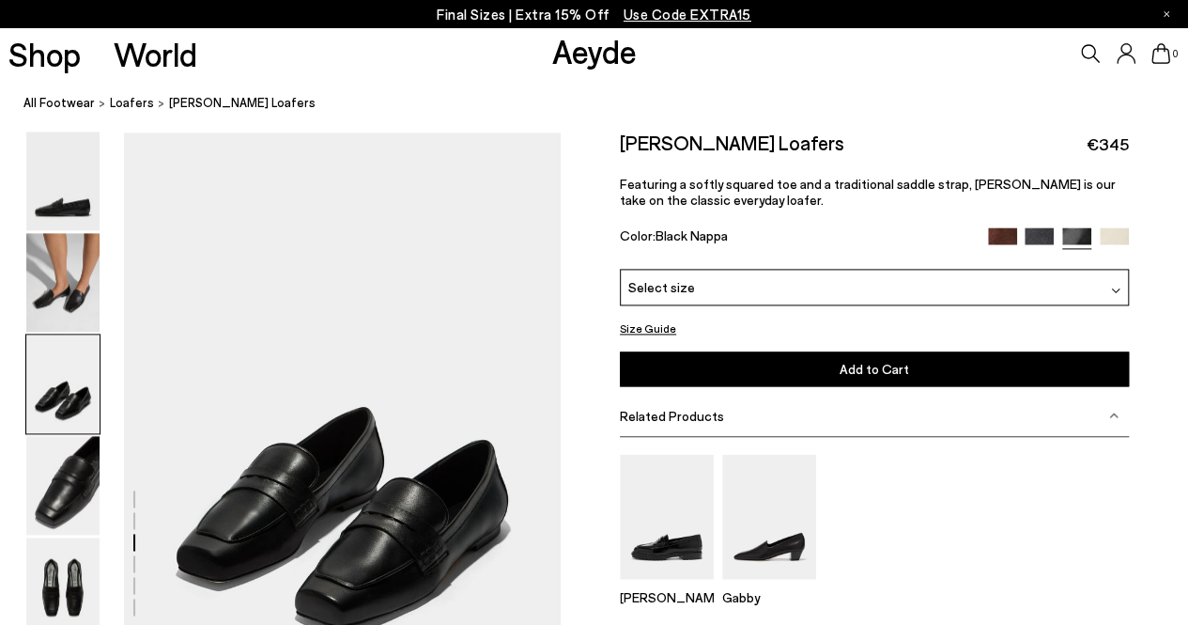
scroll to position [1170, 0]
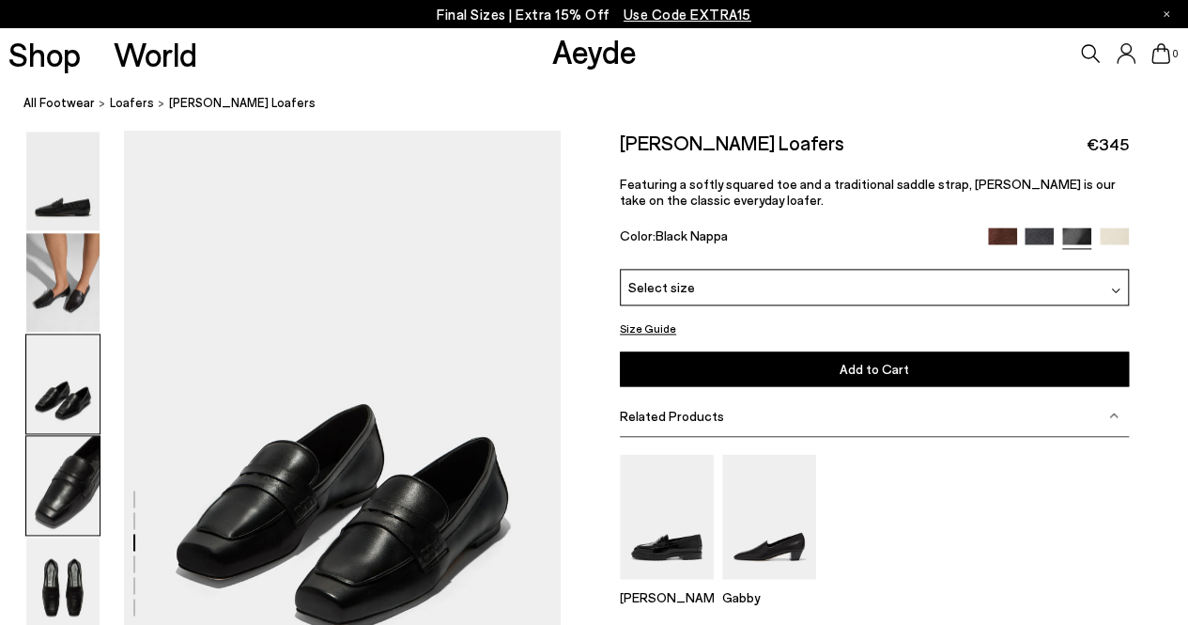
click at [58, 485] on img at bounding box center [62, 485] width 73 height 99
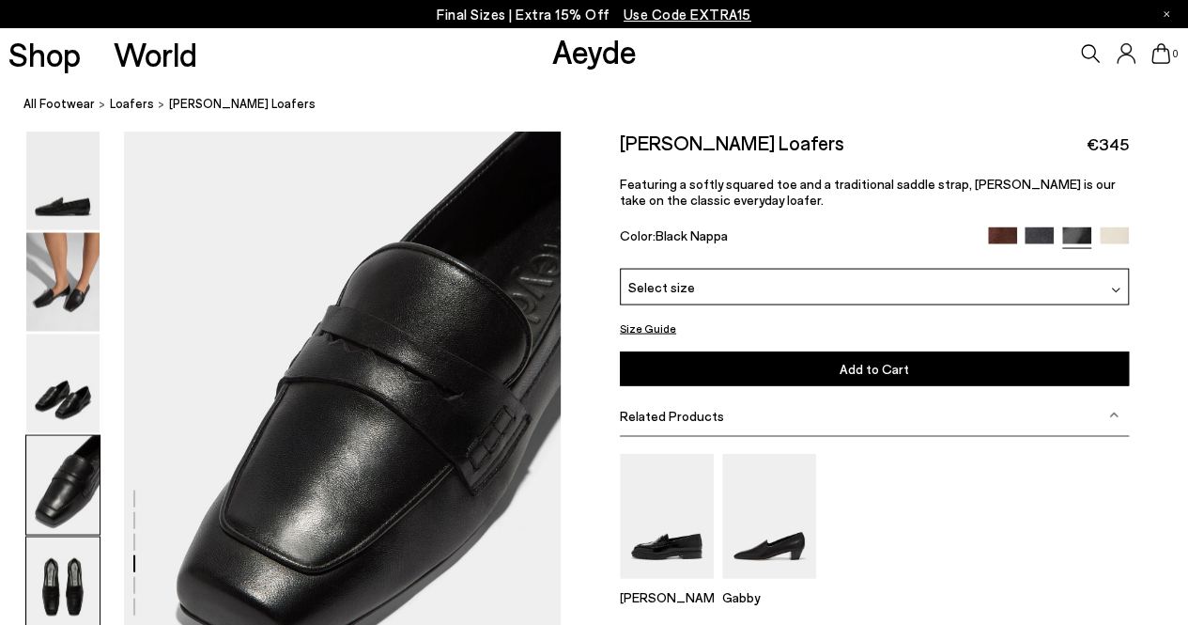
click at [66, 564] on img at bounding box center [62, 586] width 73 height 99
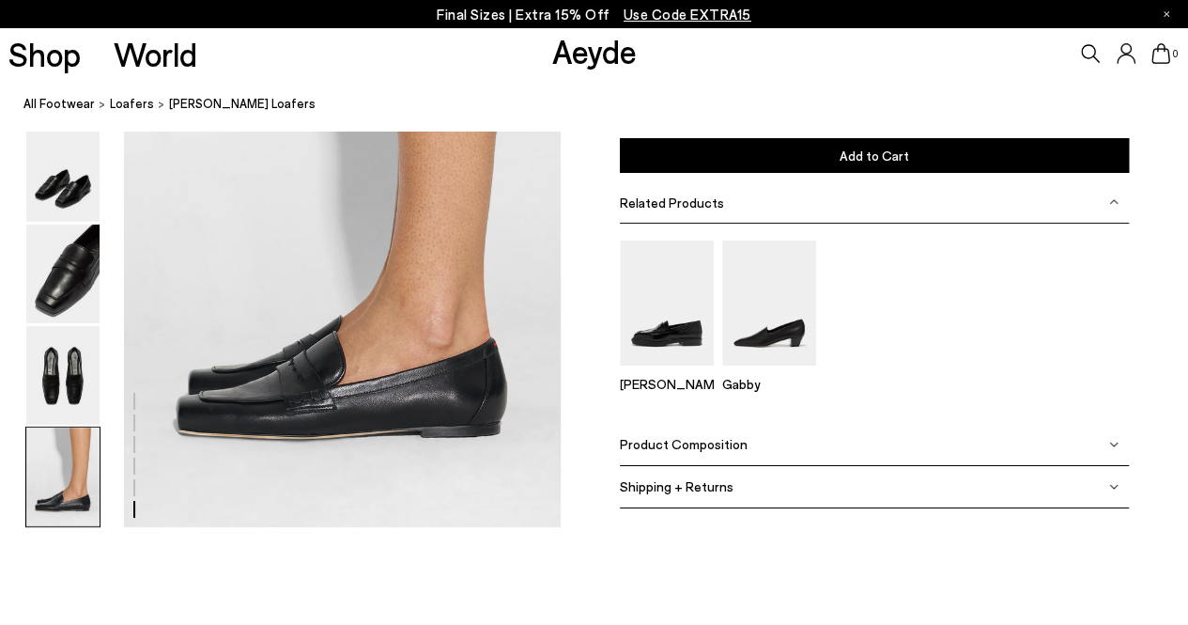
click at [60, 483] on img at bounding box center [62, 476] width 73 height 99
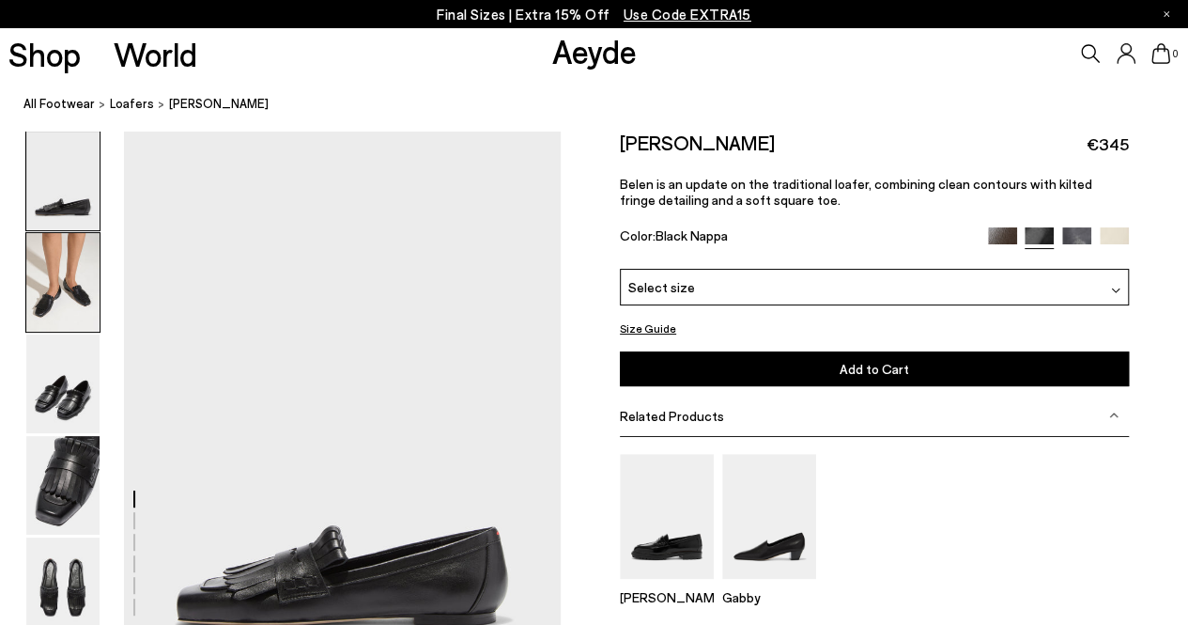
click at [65, 265] on img at bounding box center [62, 282] width 73 height 99
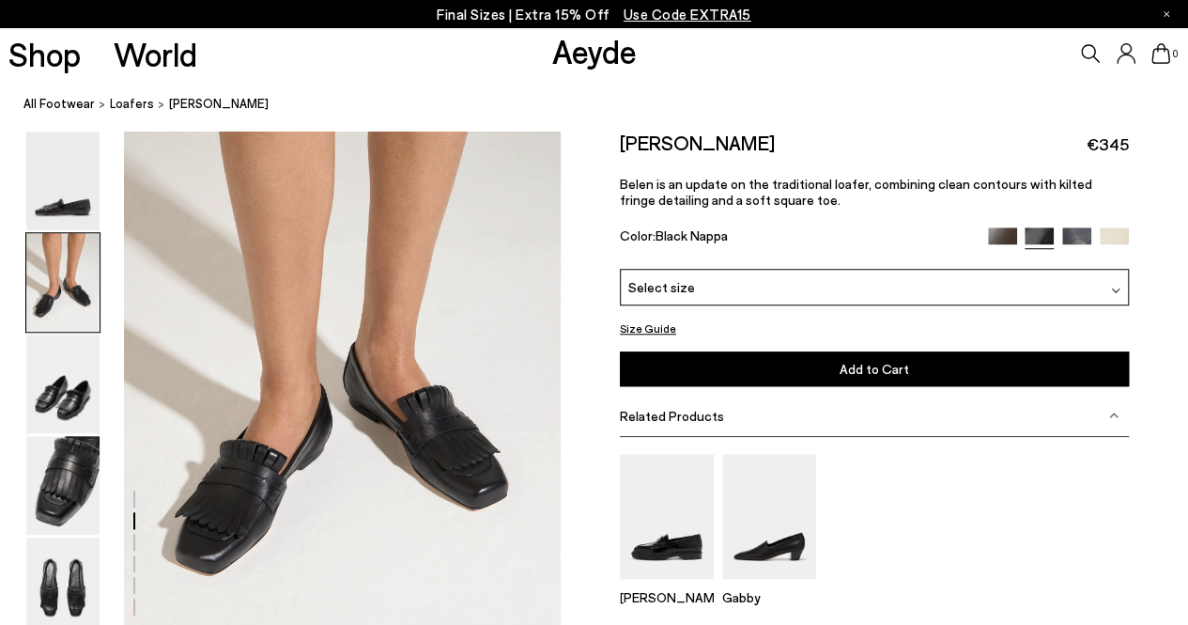
scroll to position [639, 0]
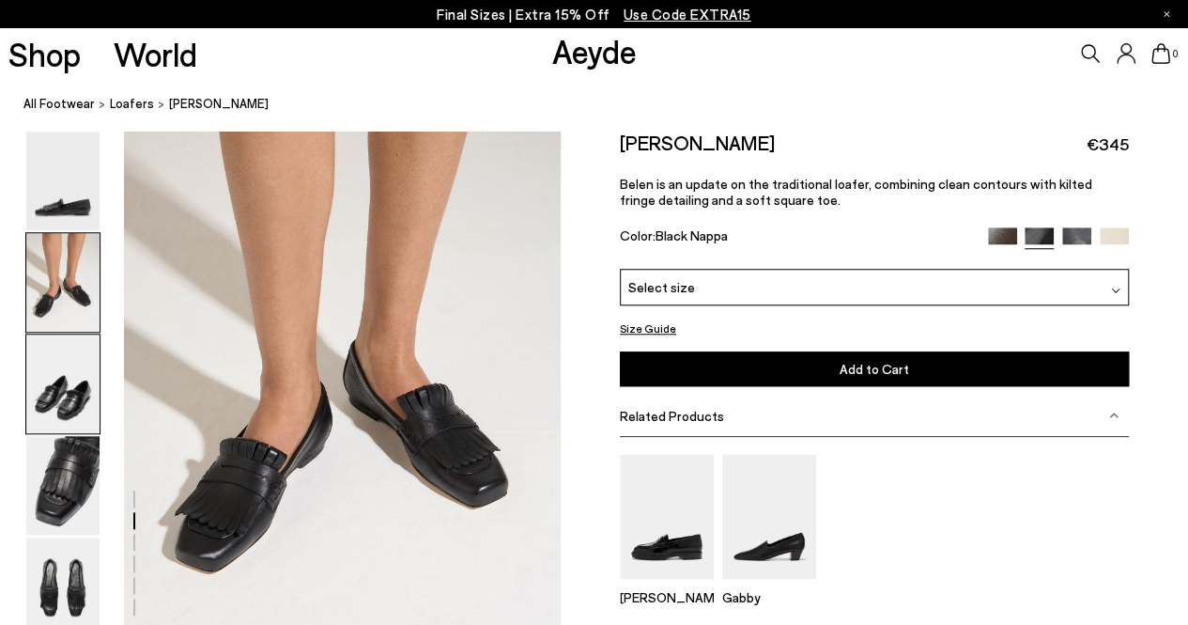
click at [62, 393] on img at bounding box center [62, 383] width 73 height 99
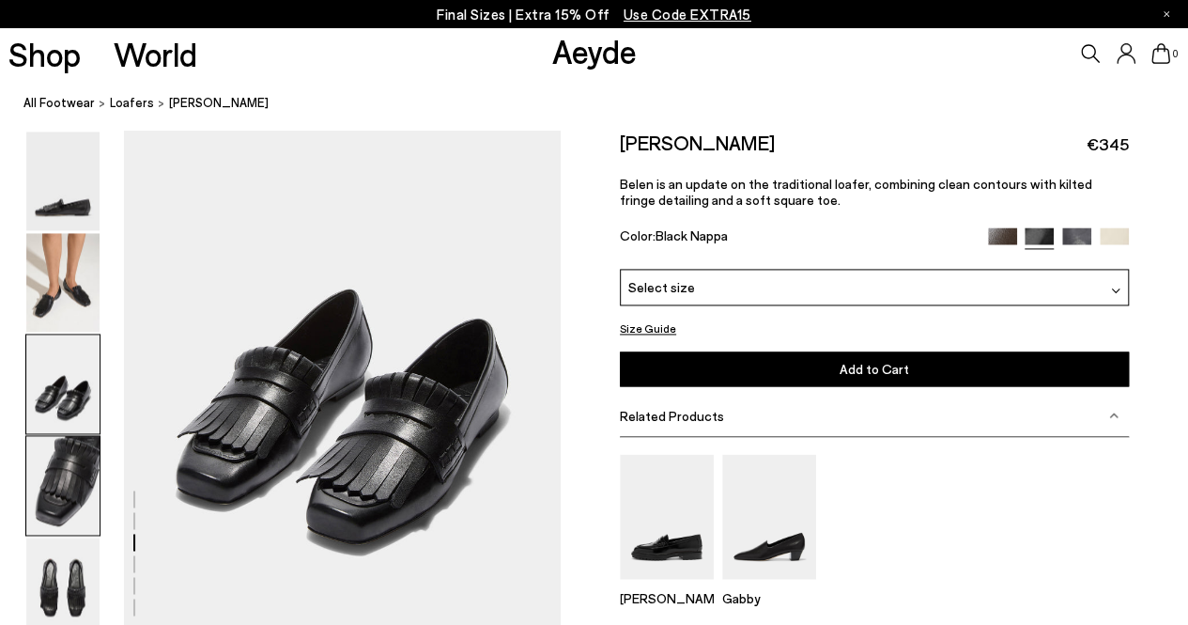
click at [69, 487] on img at bounding box center [62, 485] width 73 height 99
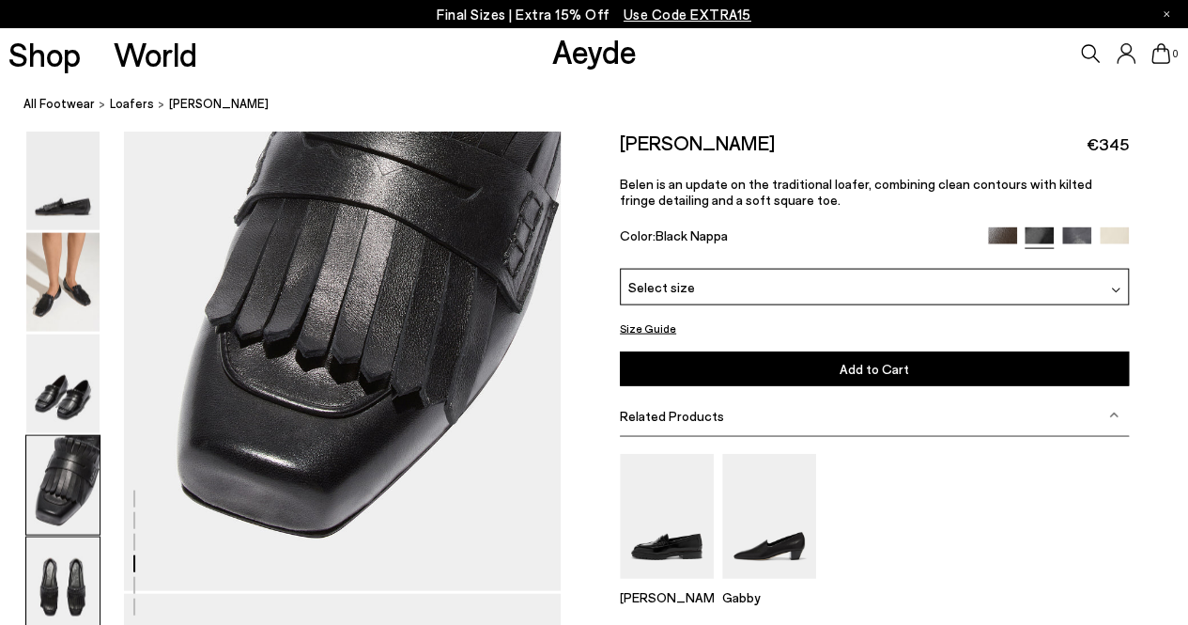
click at [73, 565] on img at bounding box center [62, 586] width 73 height 99
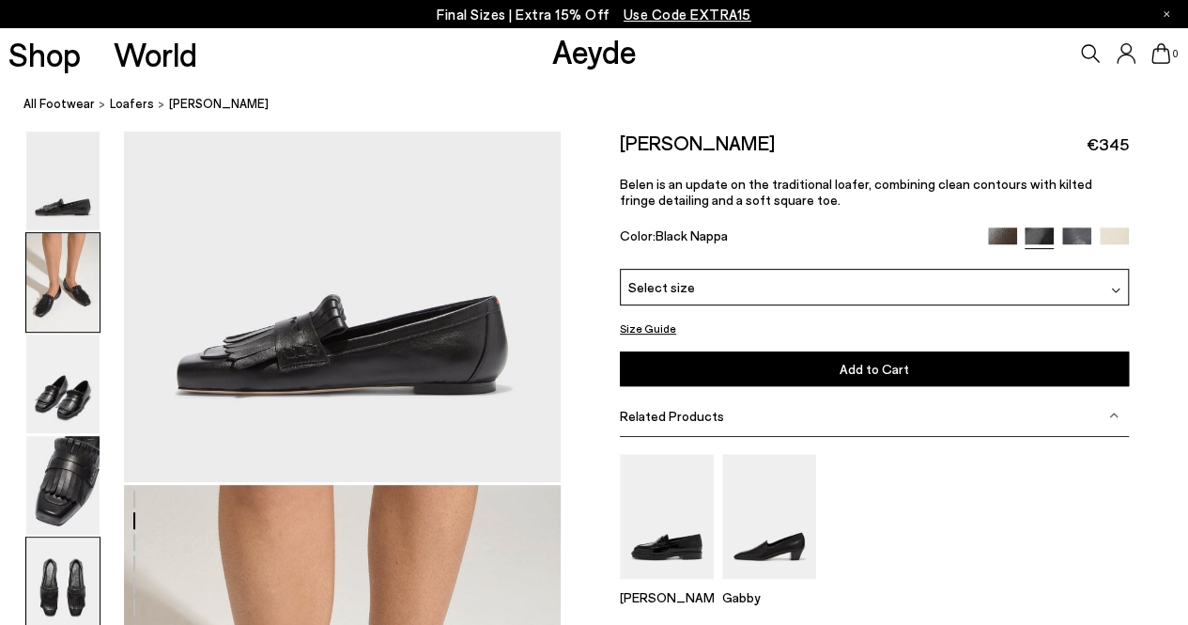
scroll to position [0, 0]
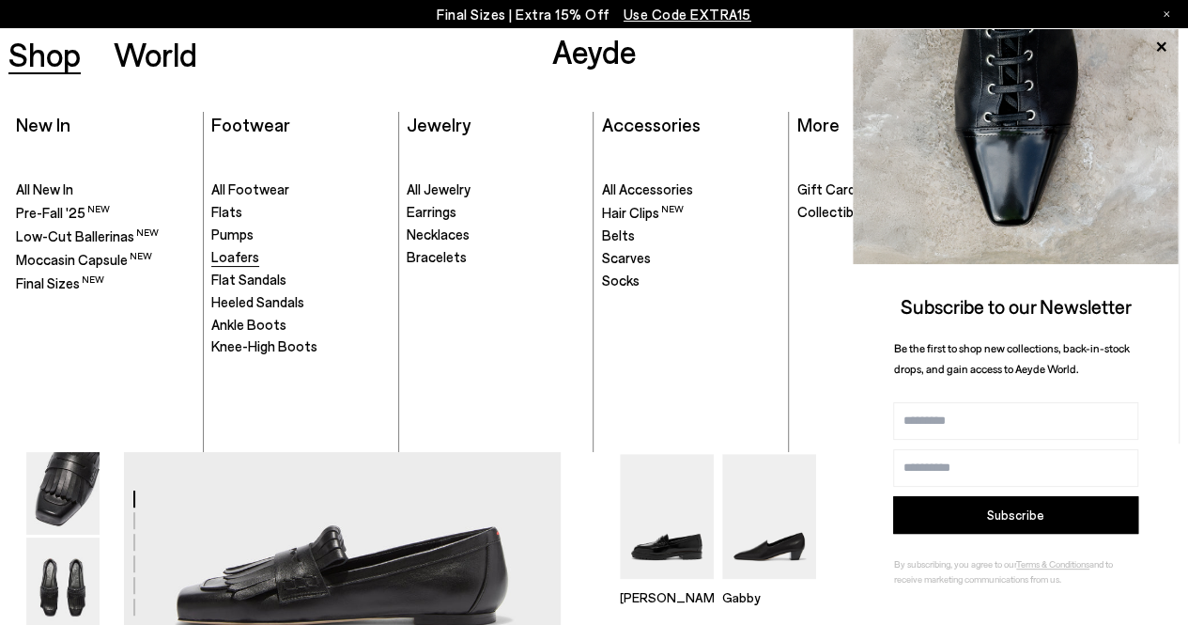
click at [260, 262] on link "Loafers" at bounding box center [300, 257] width 178 height 19
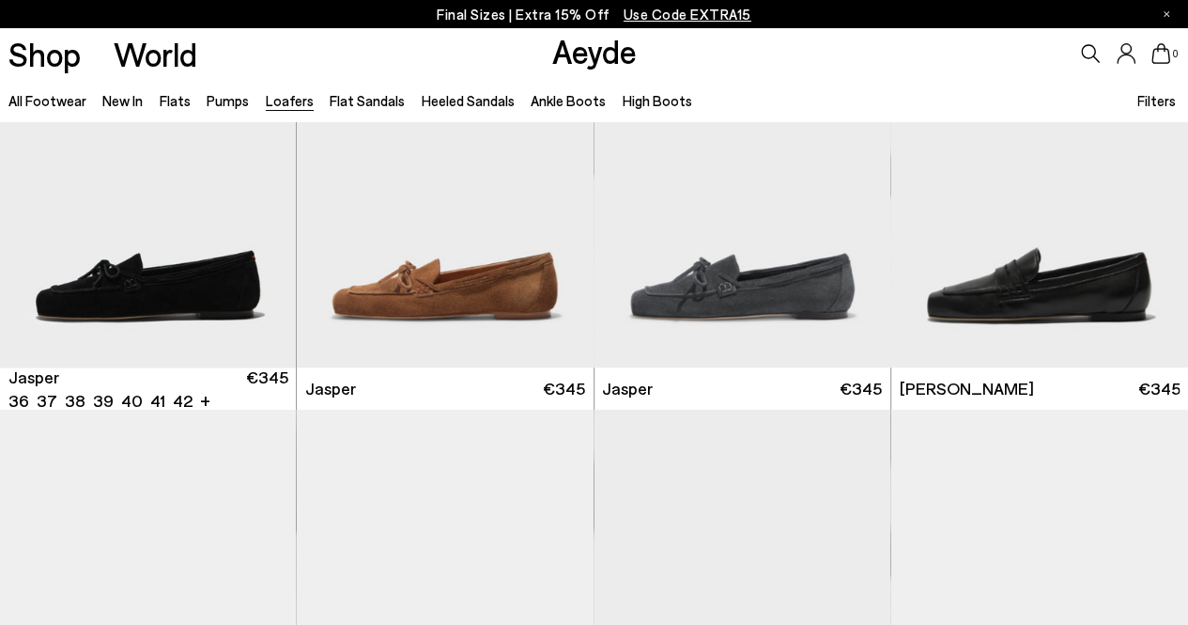
scroll to position [542, 0]
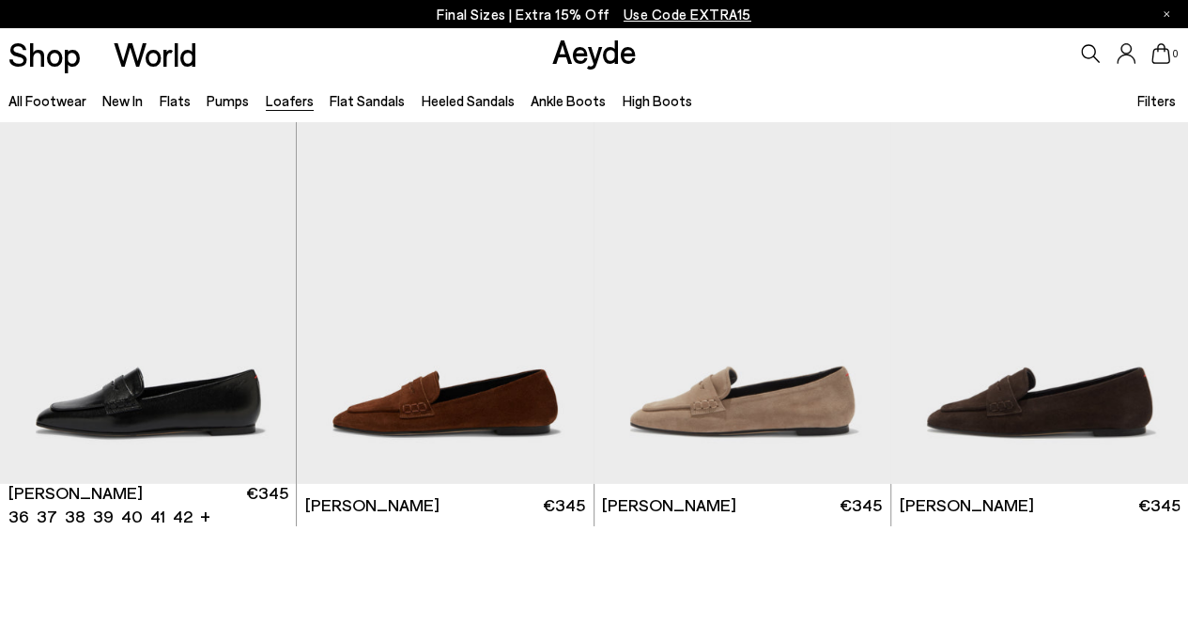
scroll to position [2914, 0]
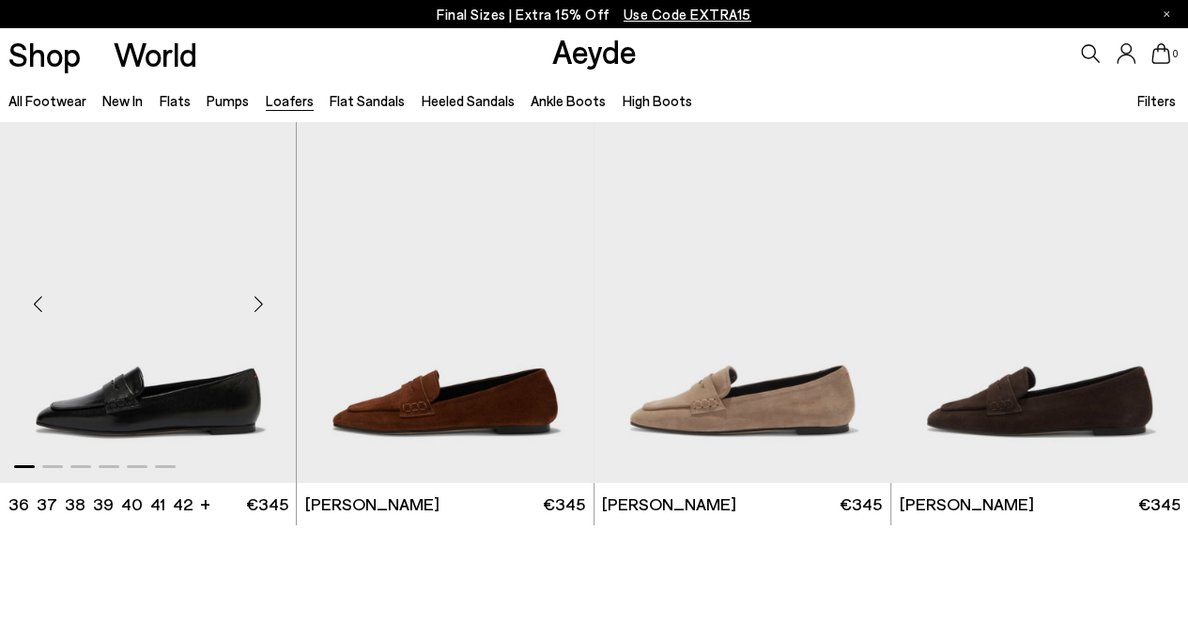
click at [222, 415] on img "1 / 6" at bounding box center [148, 296] width 297 height 373
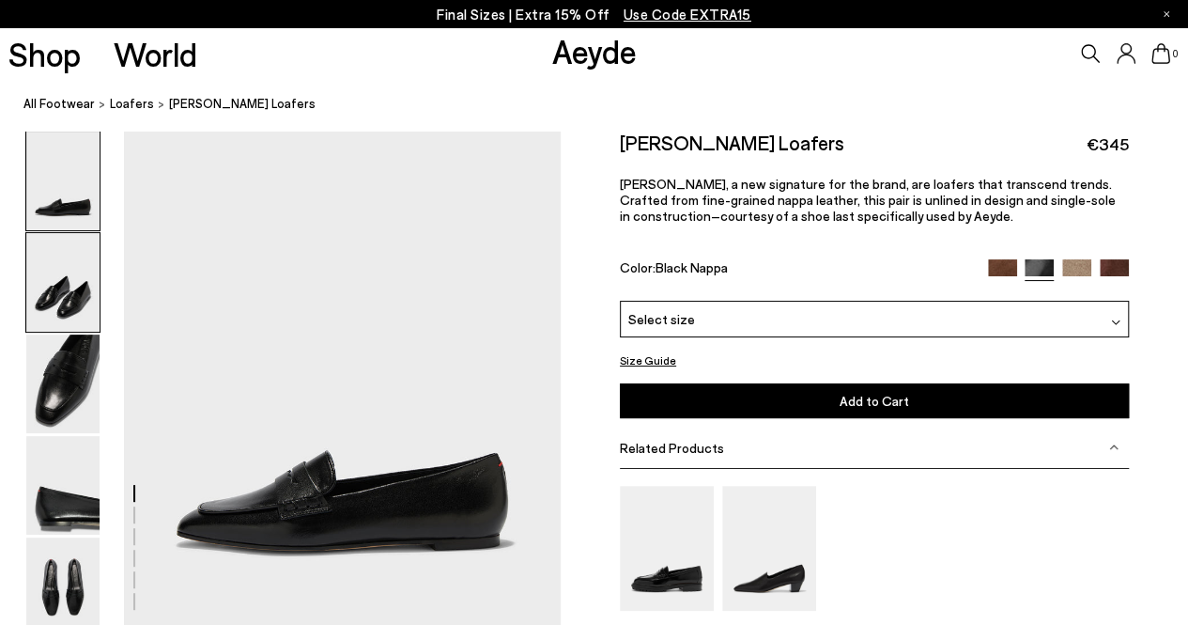
click at [73, 296] on img at bounding box center [62, 282] width 73 height 99
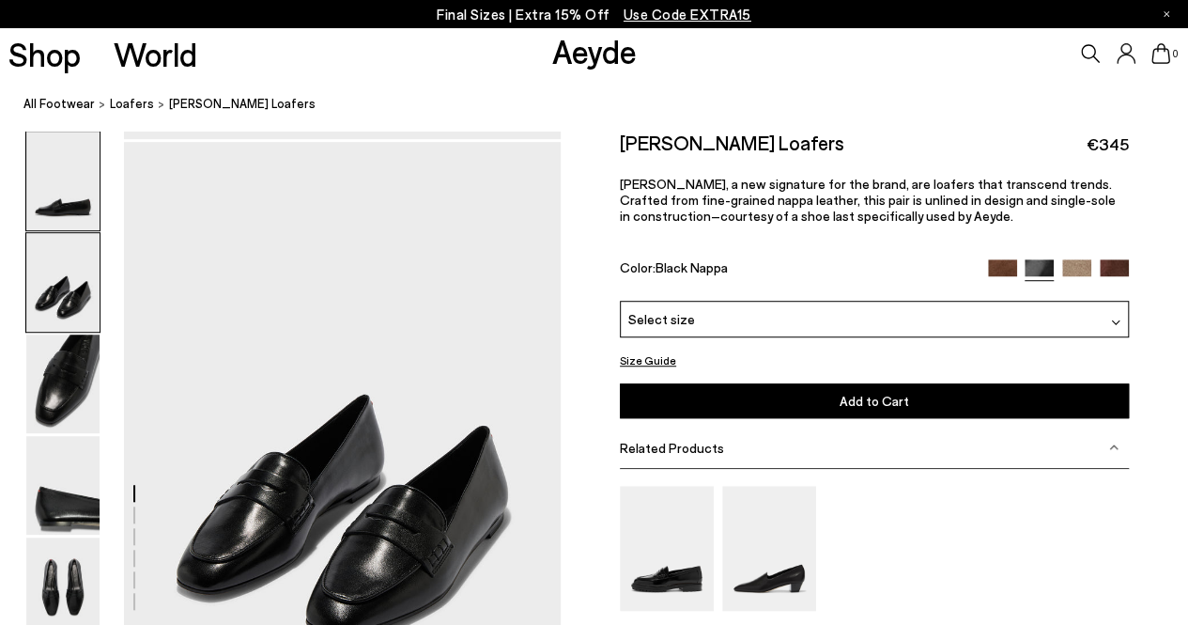
scroll to position [499, 0]
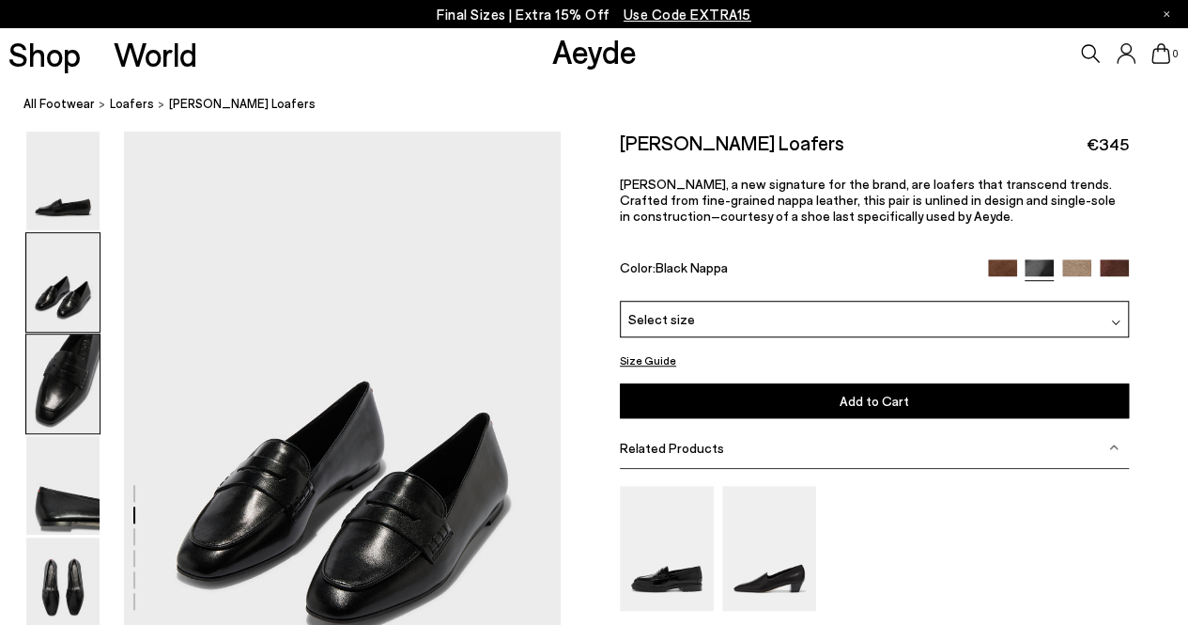
click at [73, 377] on img at bounding box center [62, 383] width 73 height 99
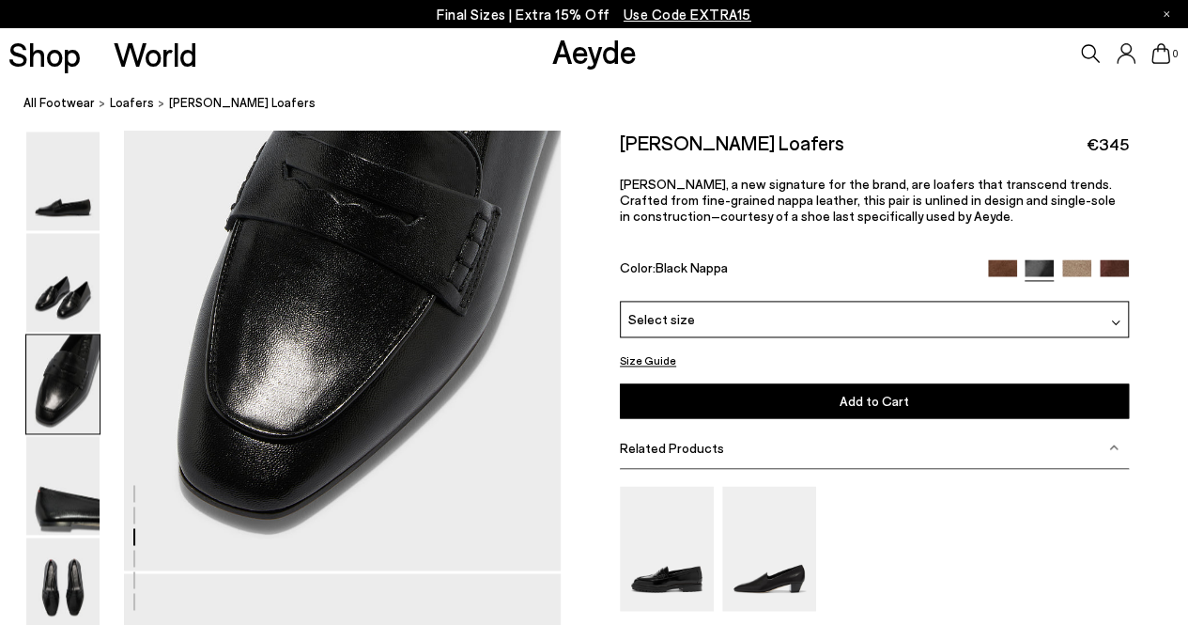
scroll to position [1231, 0]
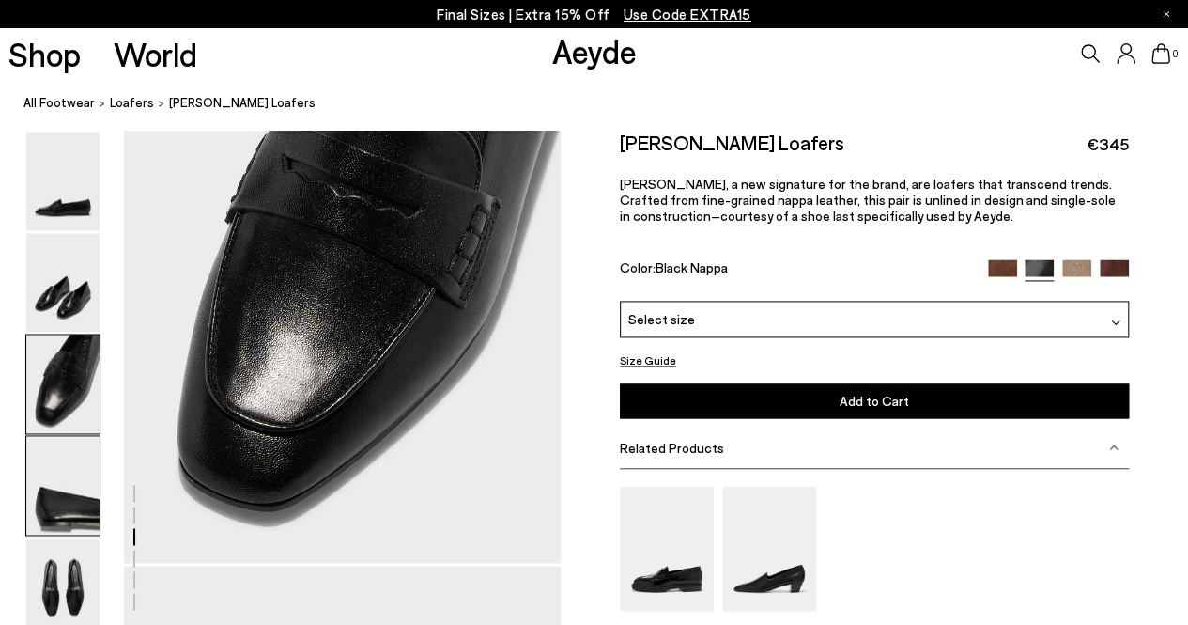
click at [81, 506] on img at bounding box center [62, 485] width 73 height 99
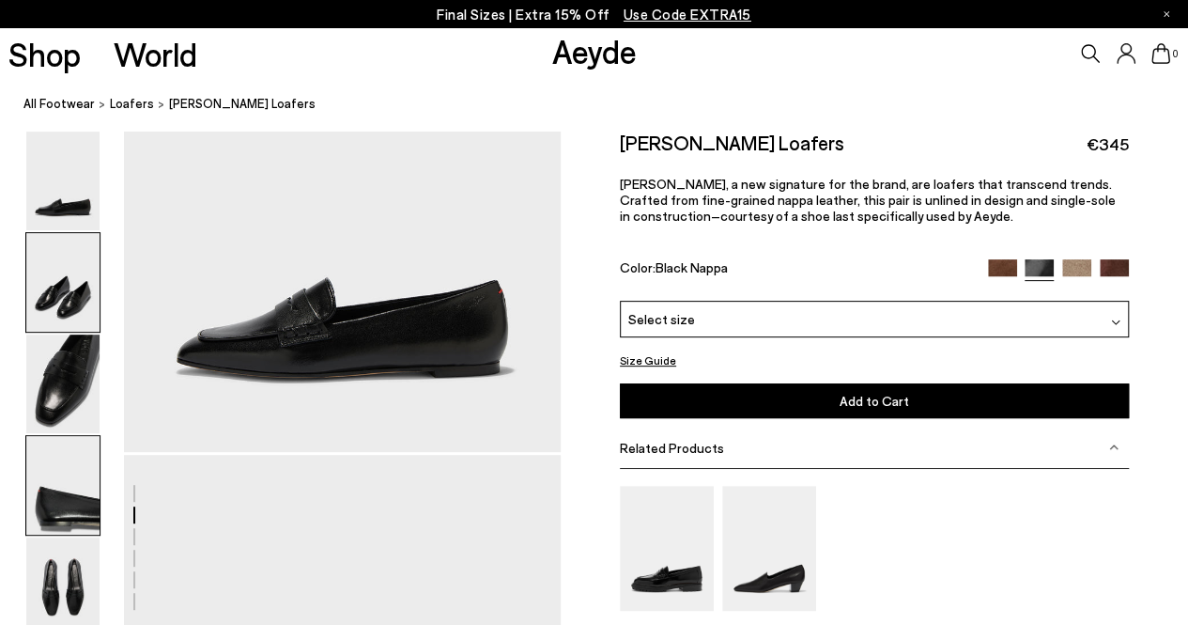
scroll to position [0, 0]
